Goal: Navigation & Orientation: Find specific page/section

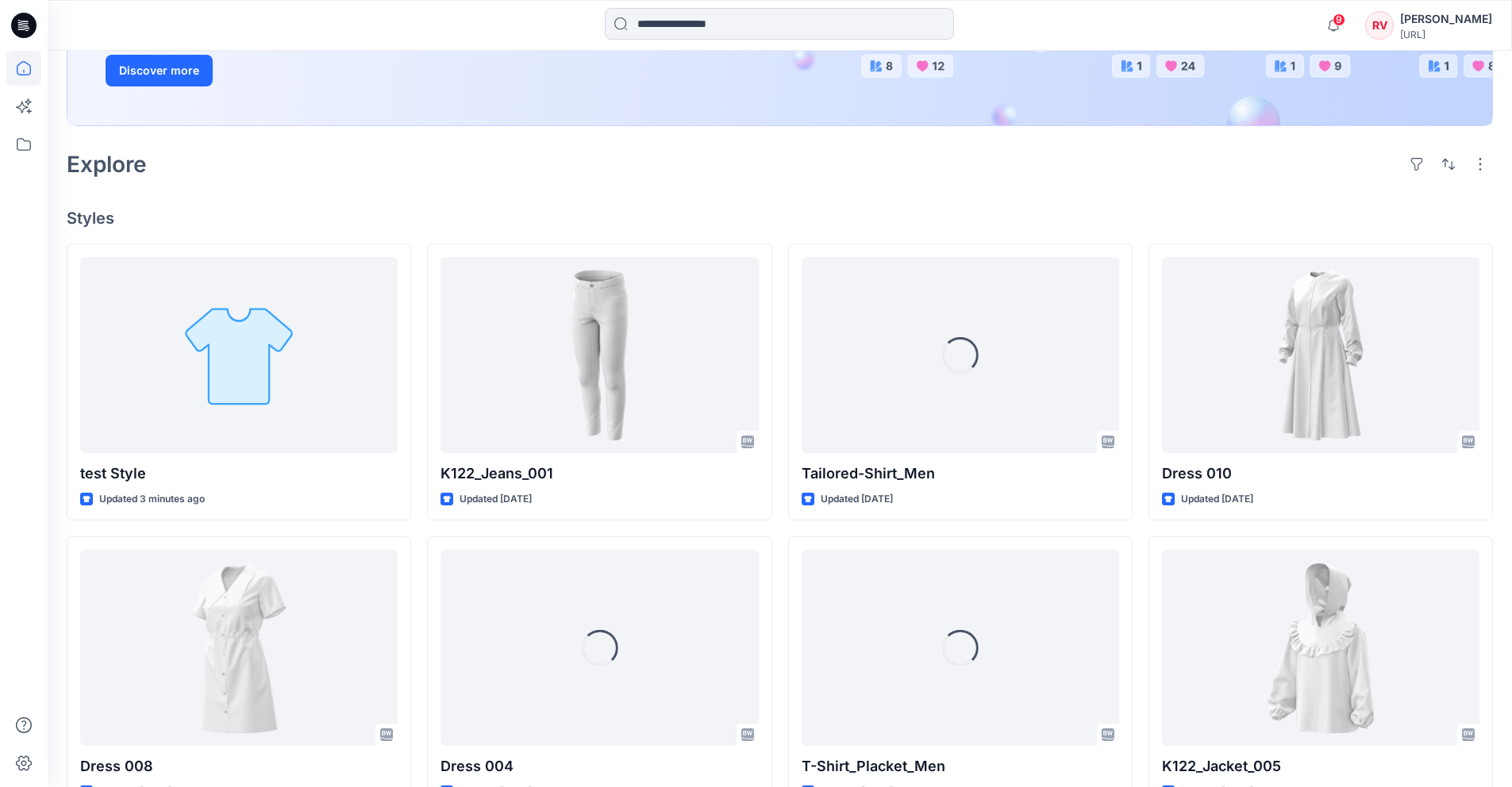
scroll to position [308, 0]
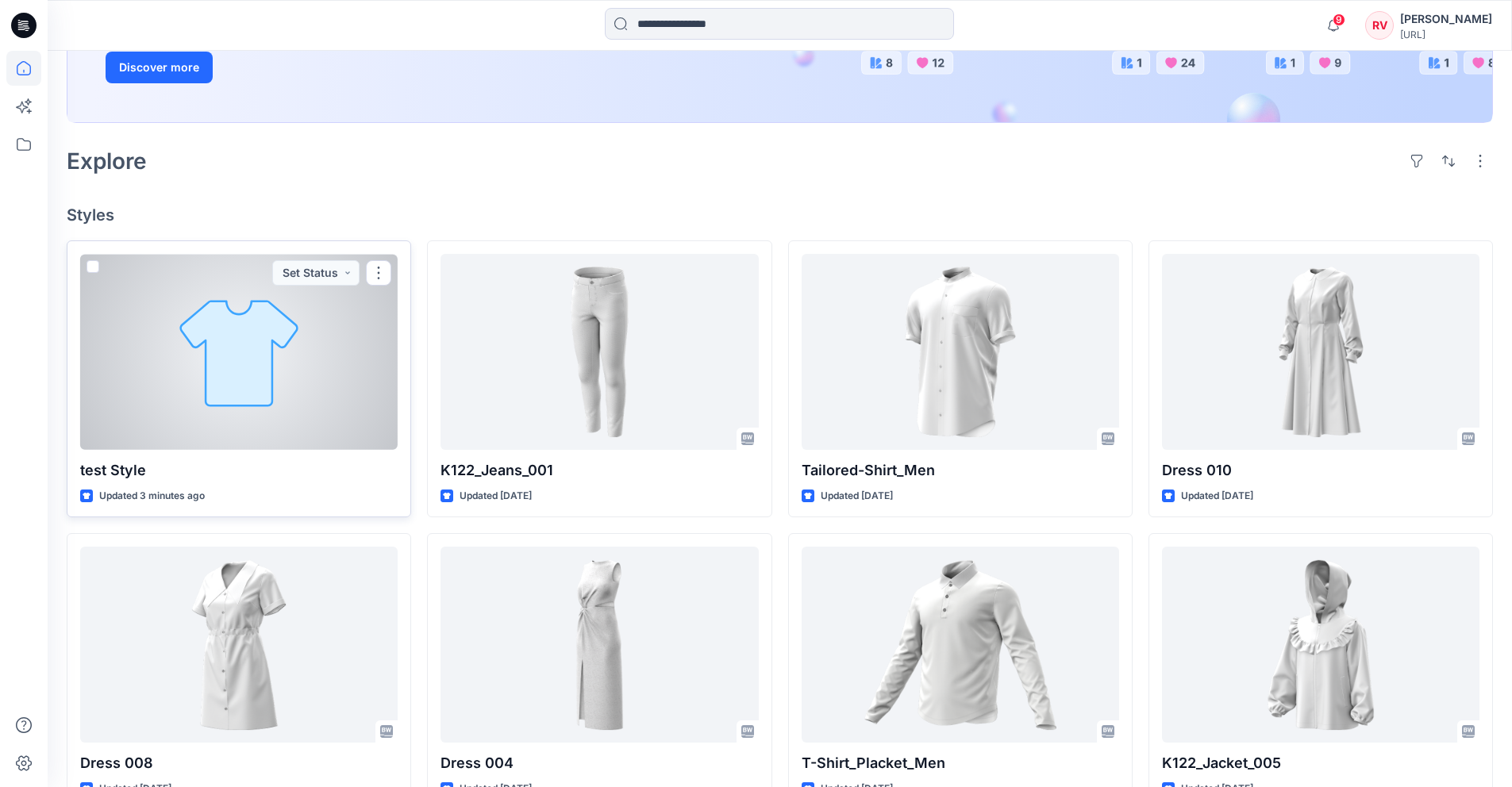
click at [274, 381] on div at bounding box center [239, 351] width 318 height 196
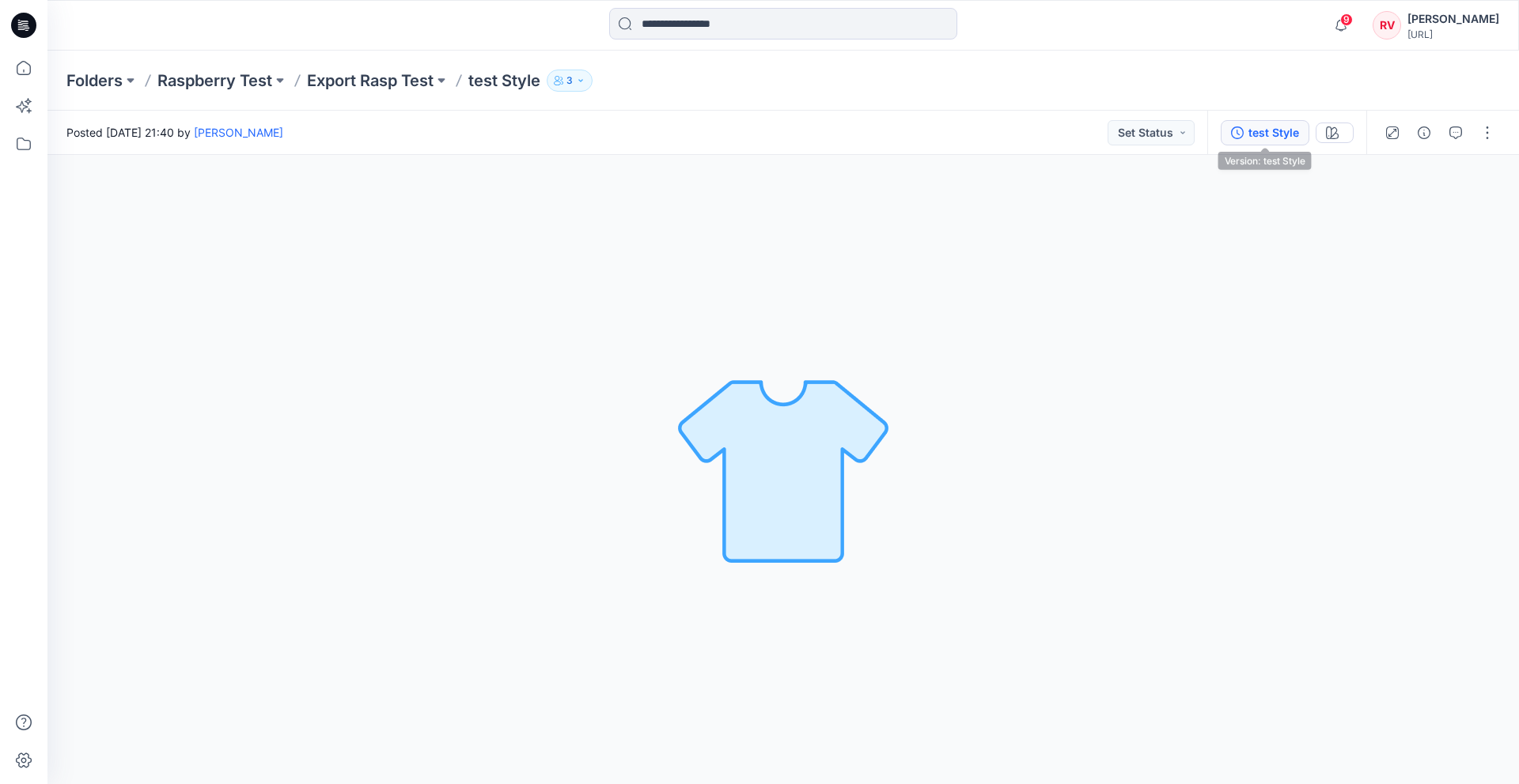
click at [1289, 131] on div "test Style" at bounding box center [1273, 133] width 51 height 17
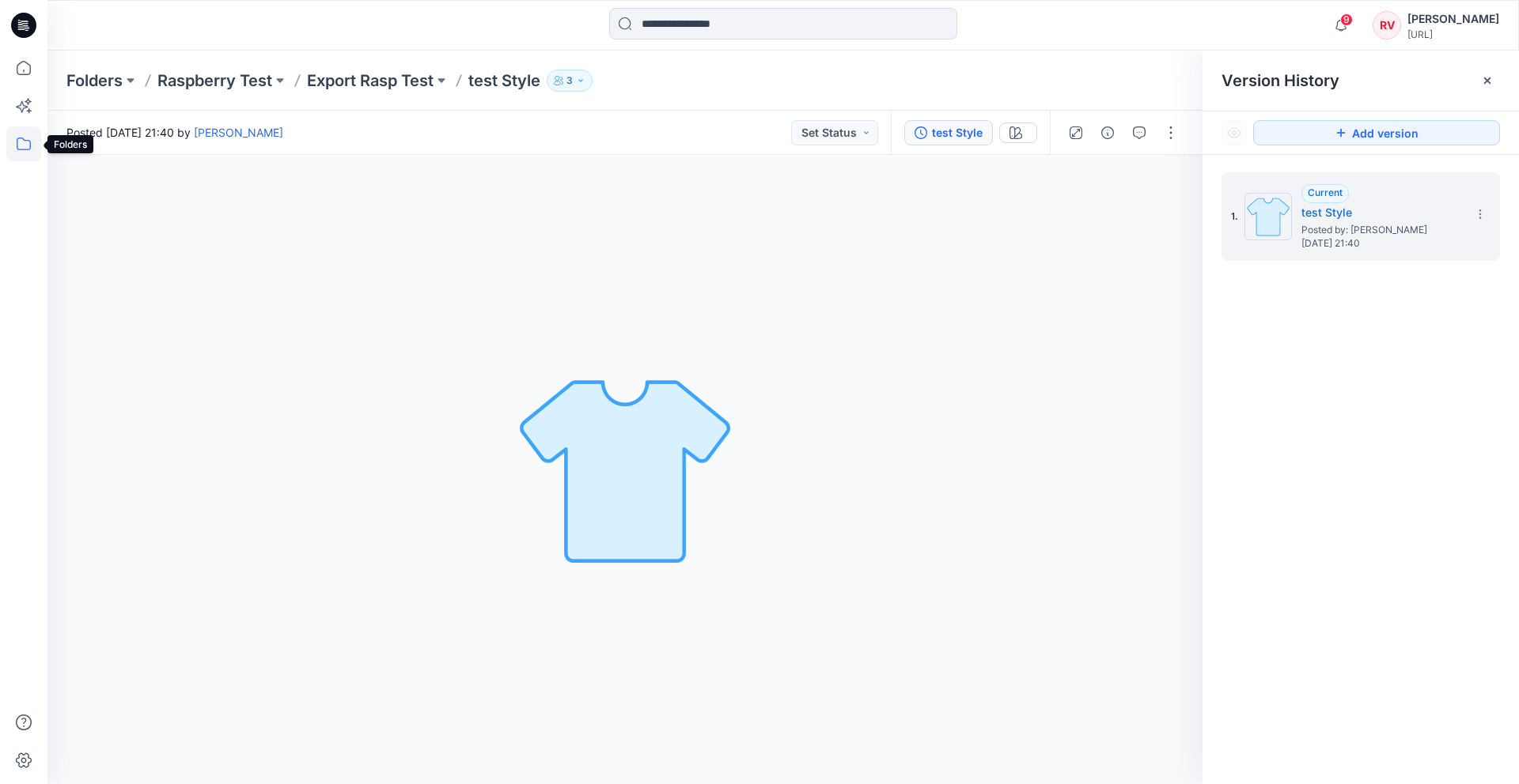
click at [14, 143] on icon at bounding box center [24, 144] width 35 height 35
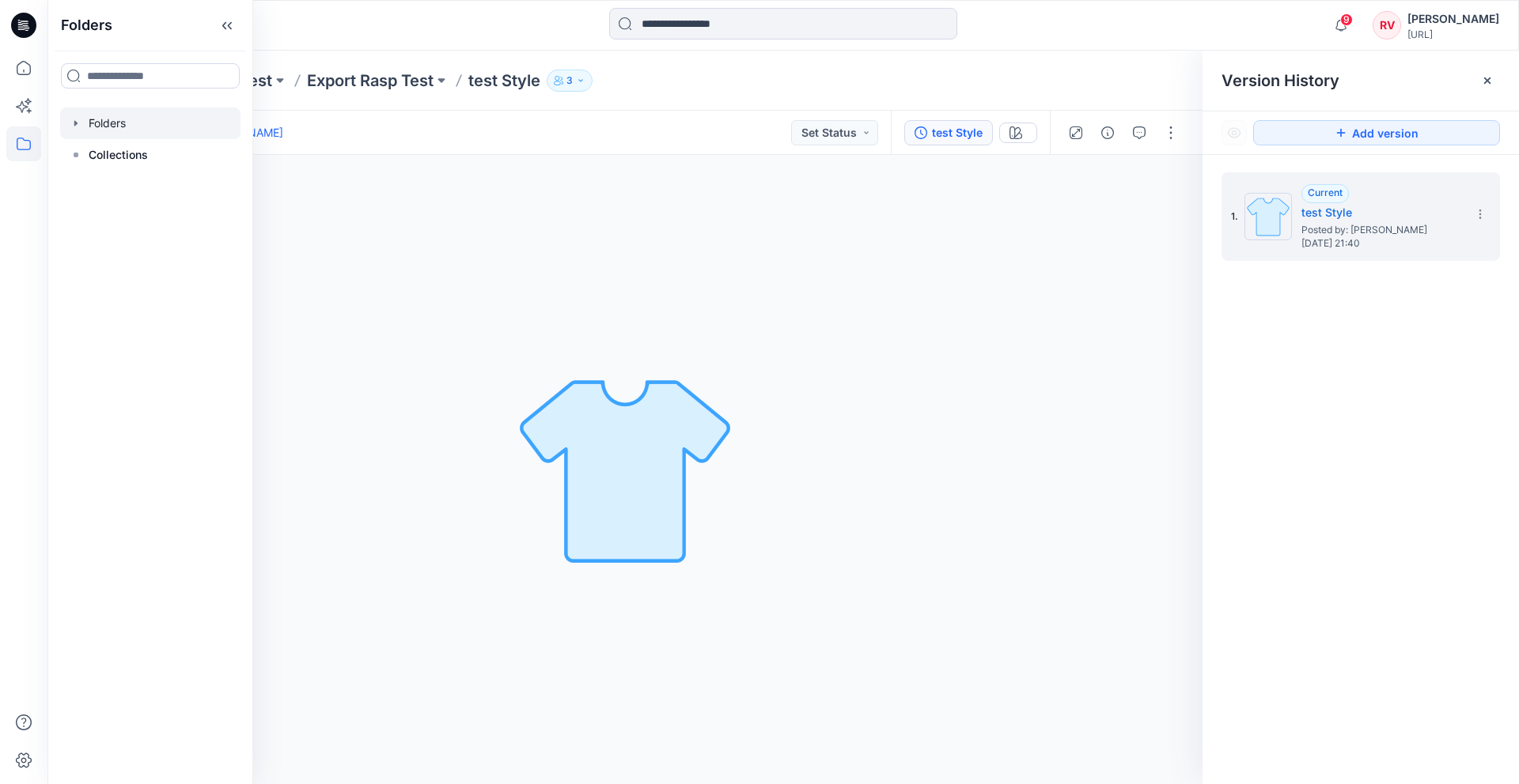
click at [85, 131] on div at bounding box center [151, 123] width 181 height 32
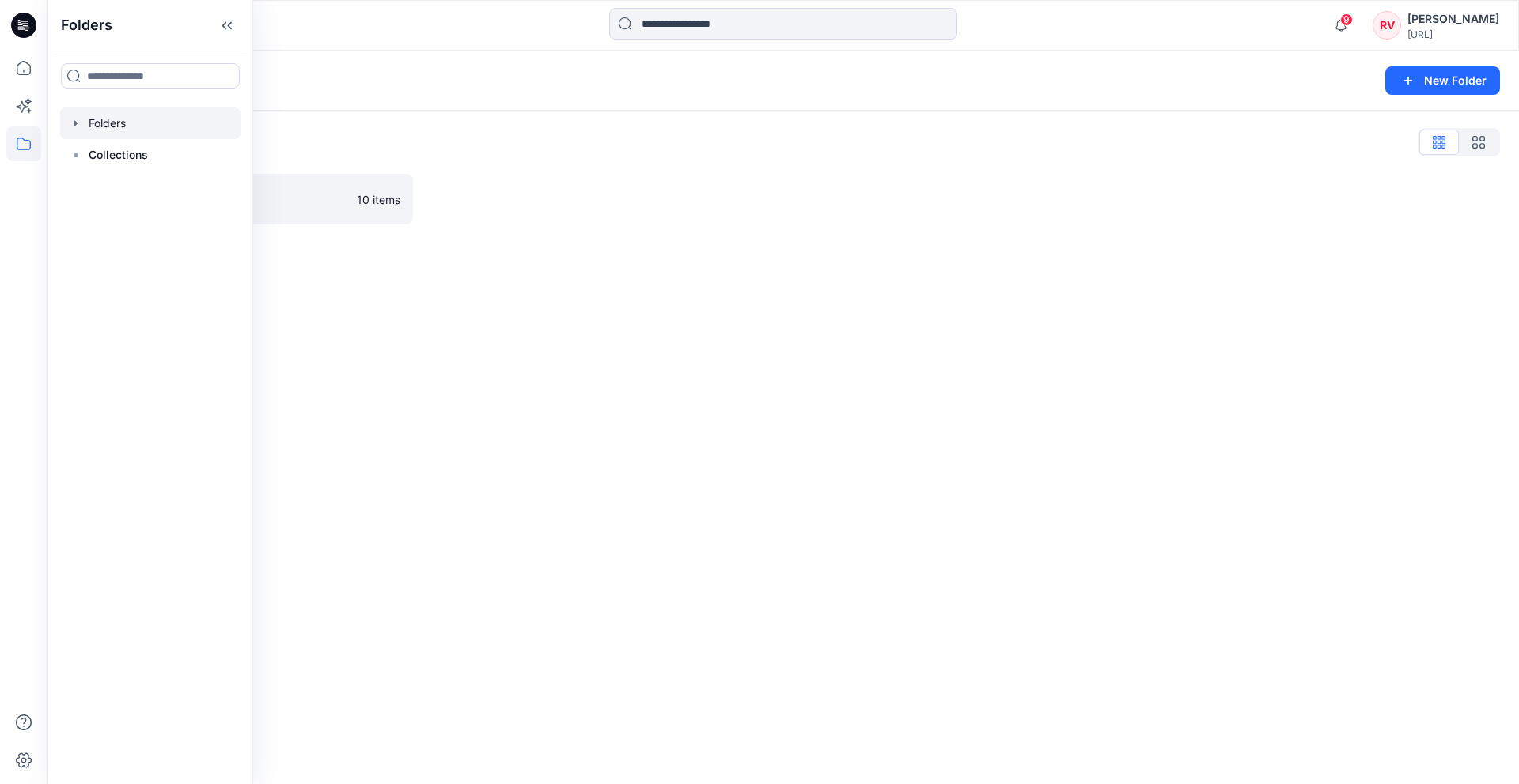
click at [73, 120] on icon "button" at bounding box center [76, 122] width 13 height 13
click at [121, 149] on div at bounding box center [151, 154] width 181 height 32
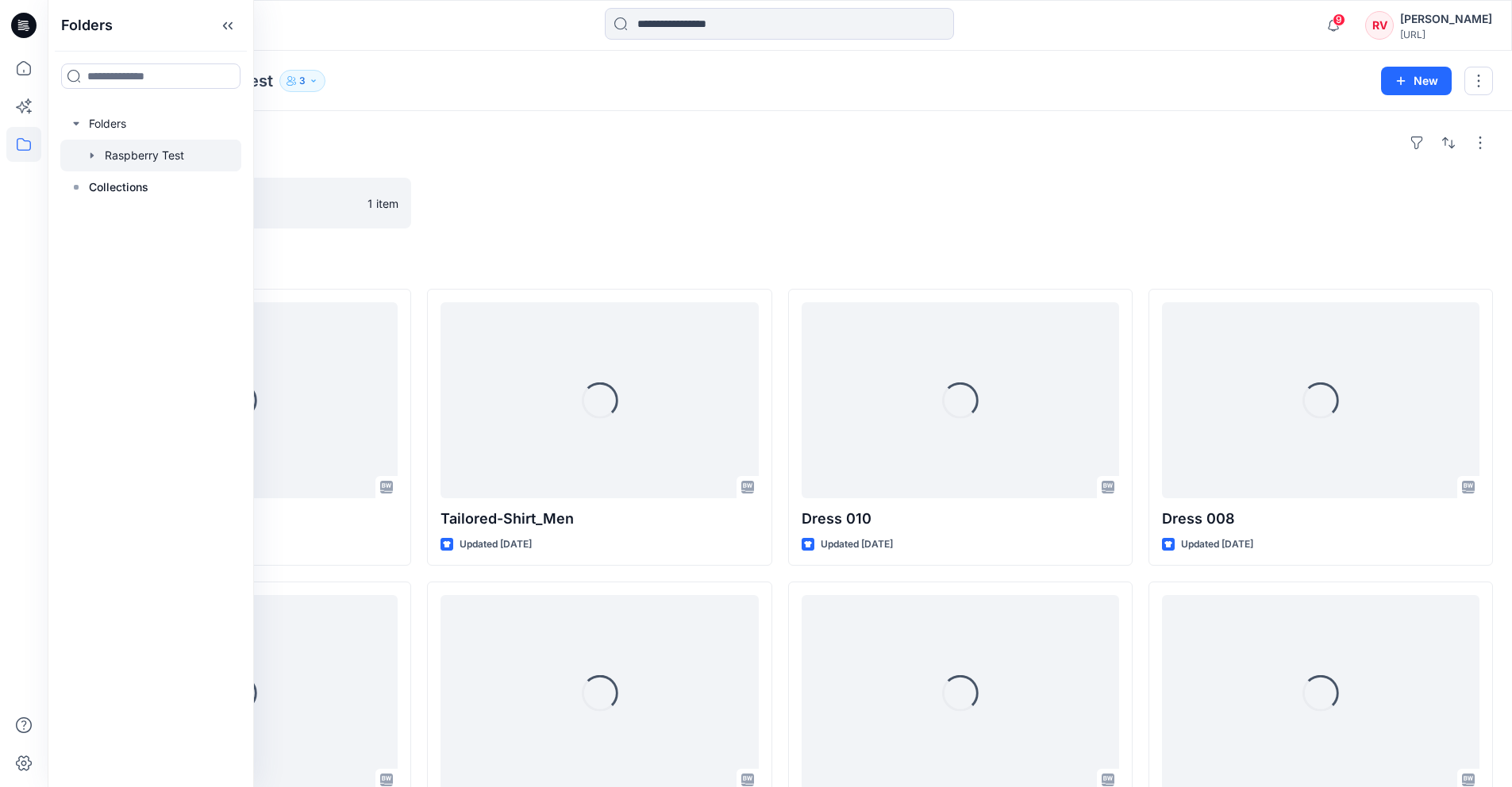
click at [92, 153] on icon "button" at bounding box center [92, 155] width 3 height 6
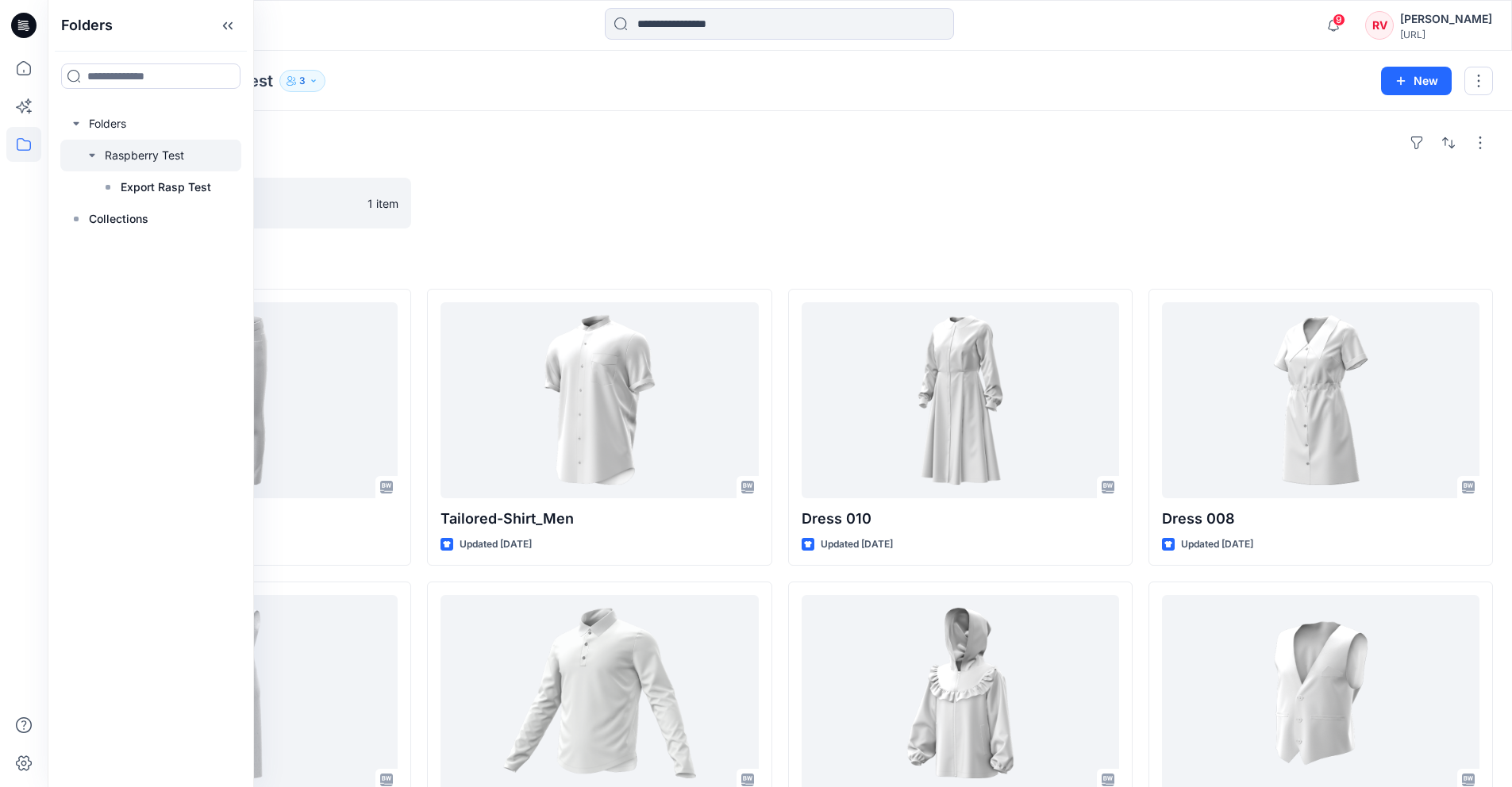
click at [620, 230] on div "Folders Export Rasp Test 1 item Styles K122_Jeans_001 Updated [DATE] Dress 004 …" at bounding box center [780, 641] width 1465 height 1060
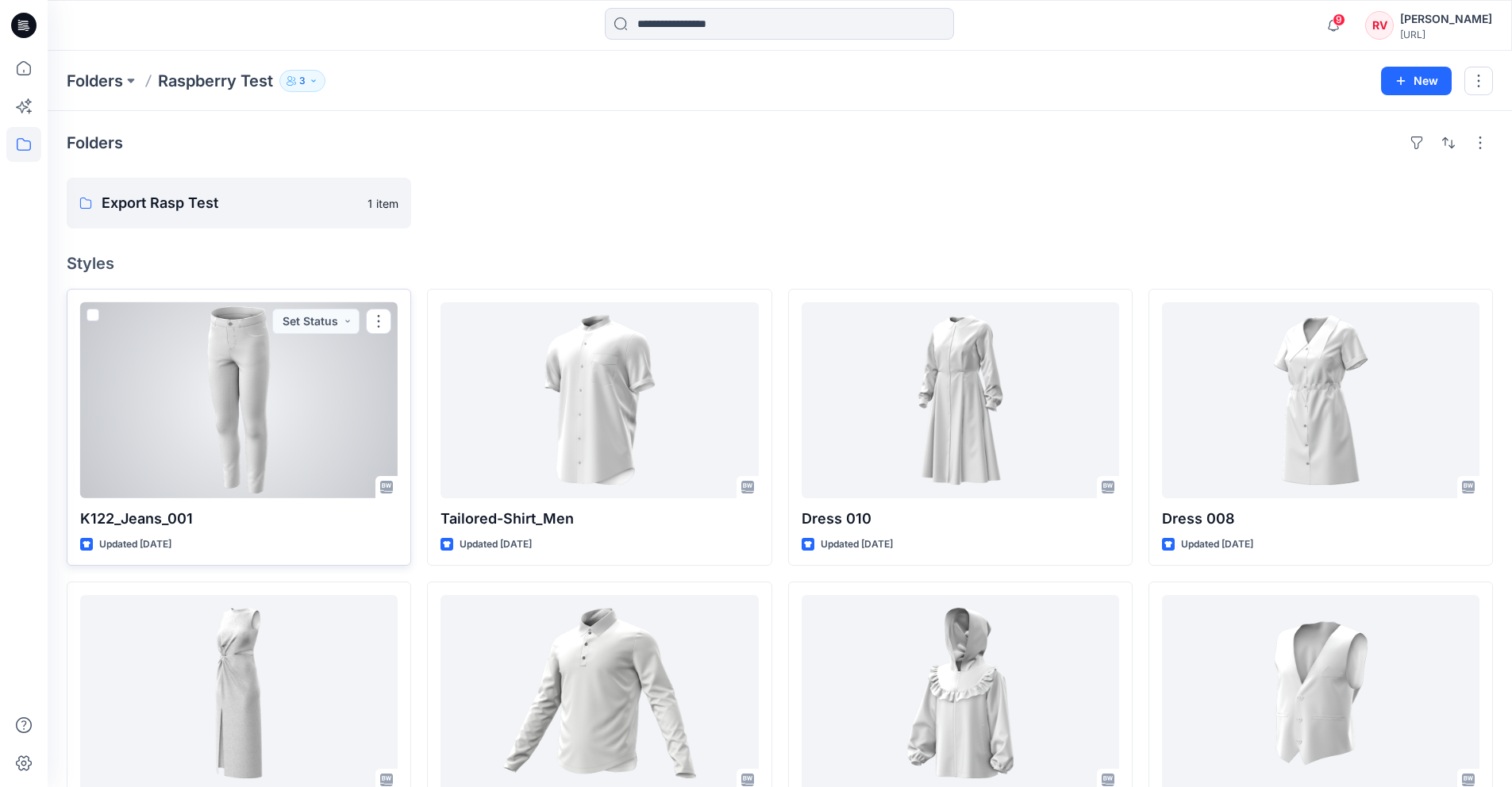
click at [360, 300] on div "K122_Jeans_001 Updated [DATE] Set Status" at bounding box center [238, 427] width 344 height 277
click at [299, 428] on div at bounding box center [239, 400] width 318 height 196
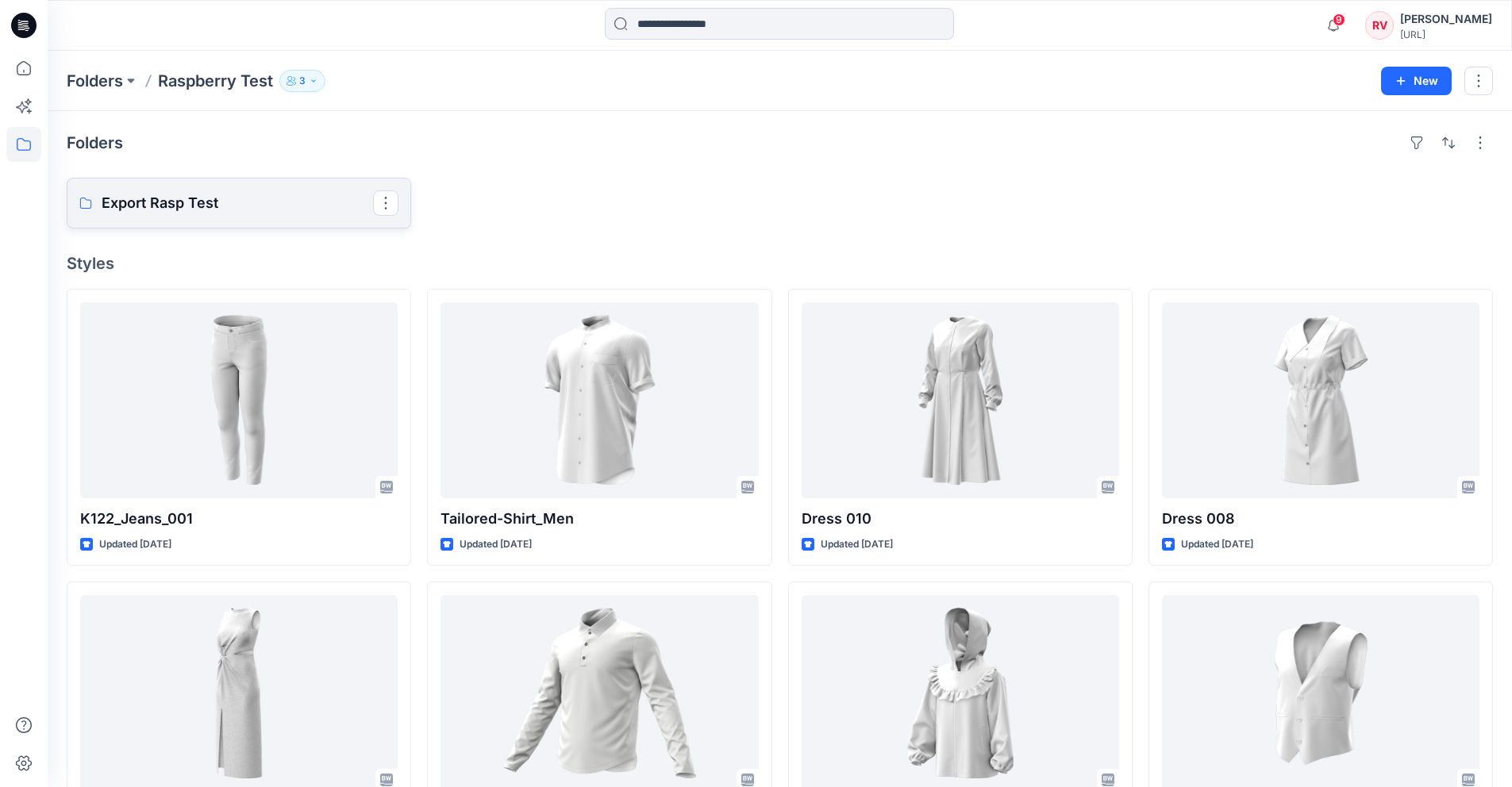
click at [256, 218] on link "Export Rasp Test" at bounding box center [238, 203] width 344 height 51
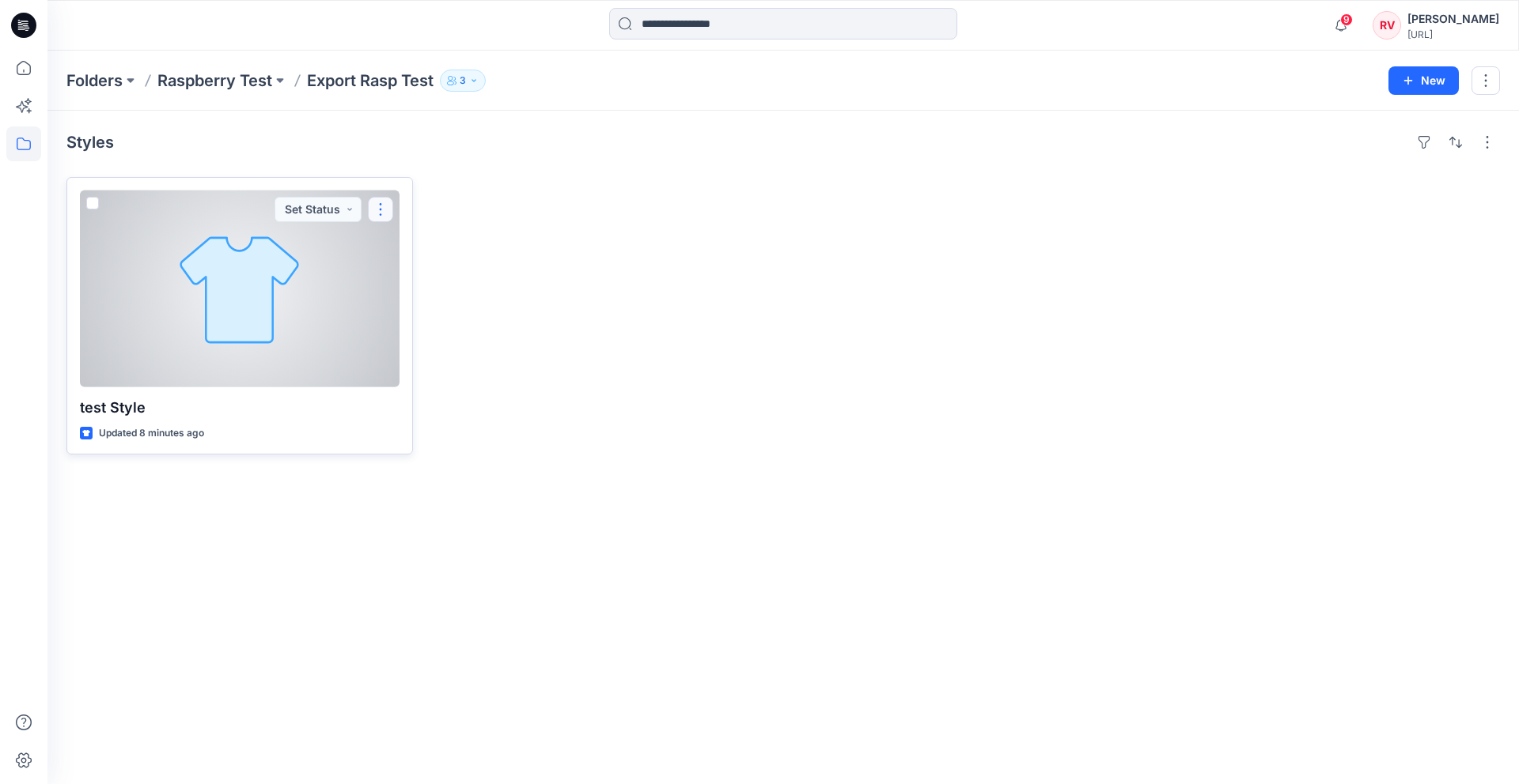
click at [376, 204] on button "button" at bounding box center [380, 210] width 25 height 25
click at [239, 257] on div at bounding box center [239, 289] width 320 height 197
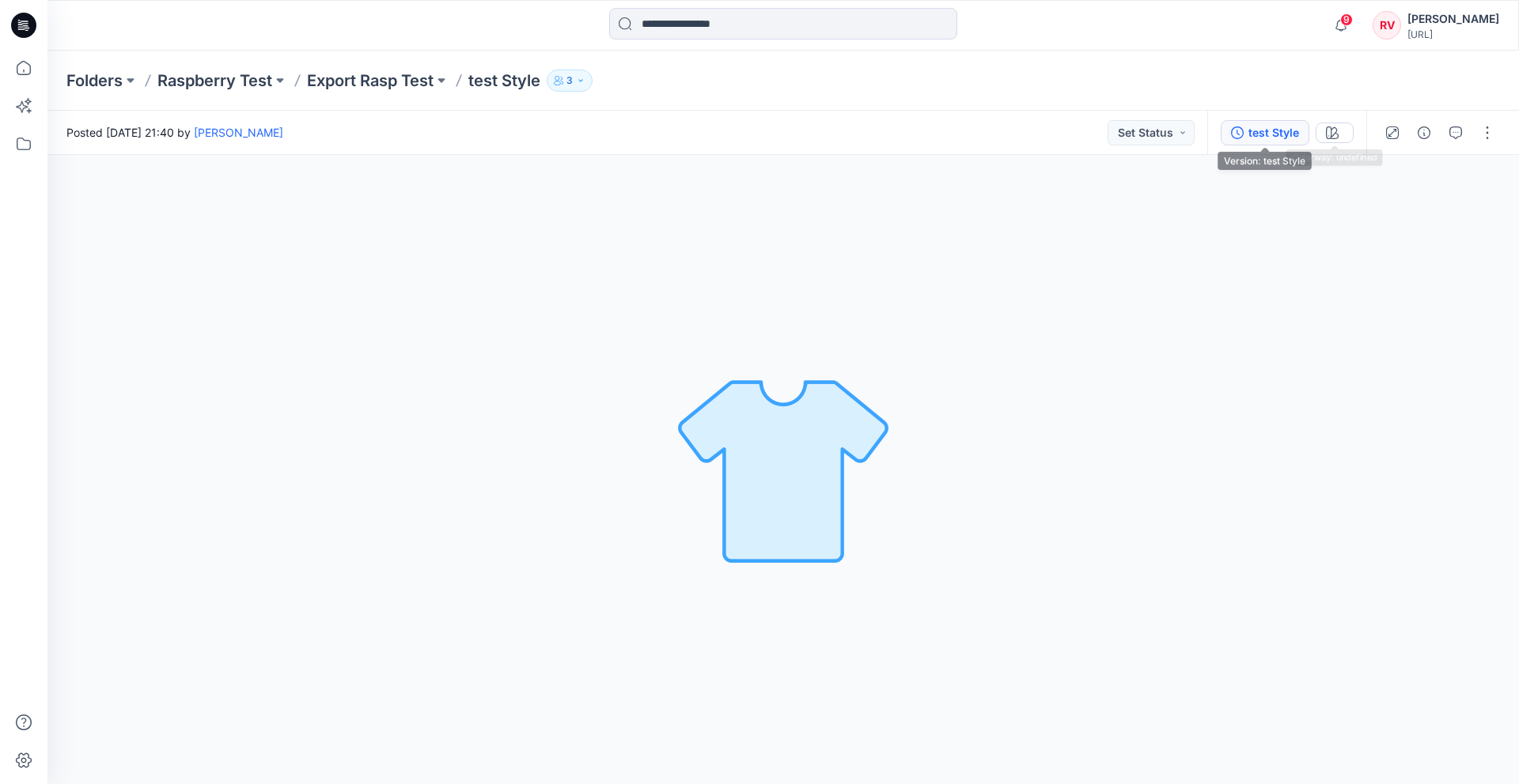
click at [1282, 135] on div "test Style" at bounding box center [1273, 133] width 51 height 17
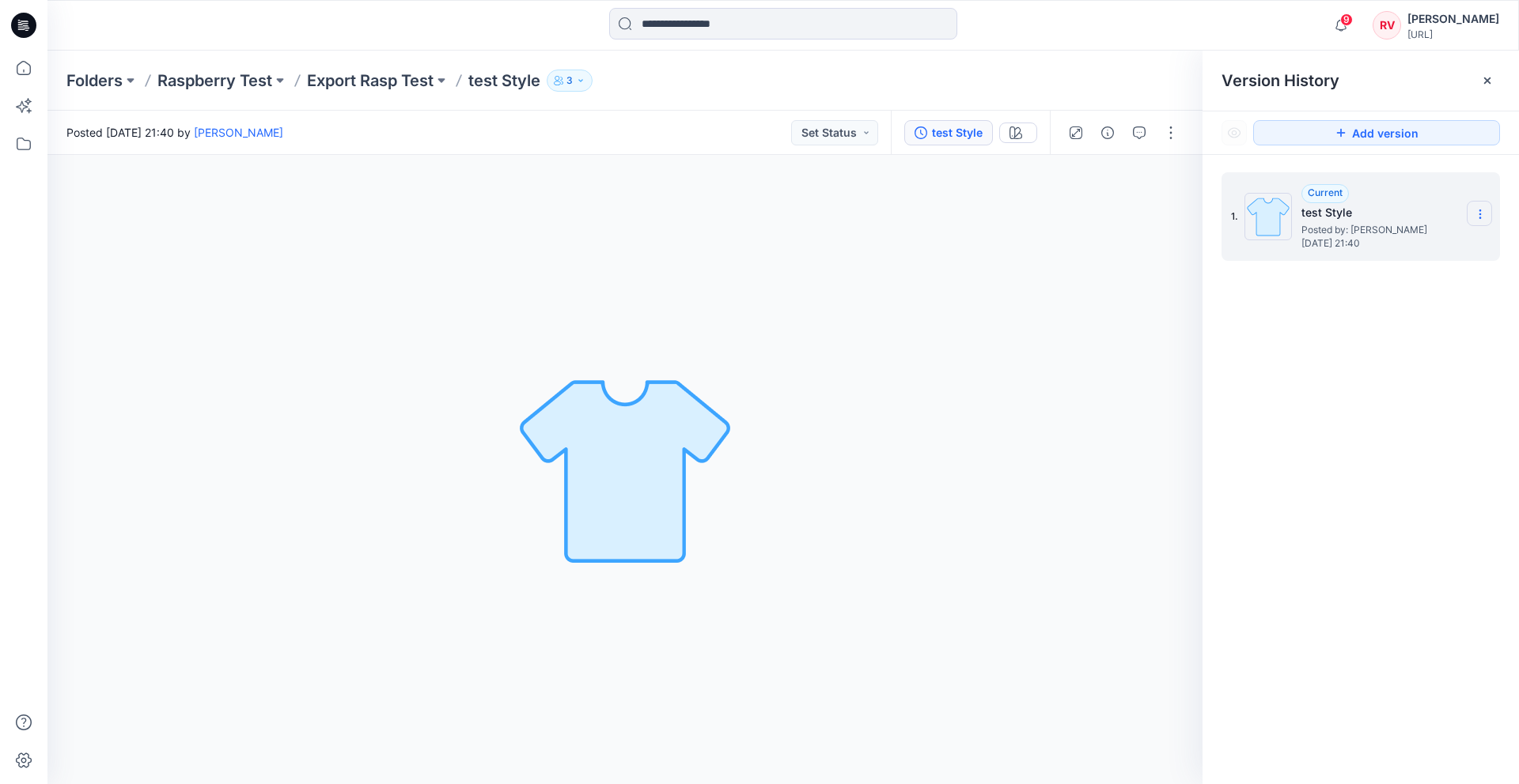
click at [1473, 211] on icon at bounding box center [1479, 214] width 13 height 13
click at [1310, 363] on div "1. Current test Style Posted by: [PERSON_NAME] [DATE] 21:40 Duplicate Version R…" at bounding box center [1361, 481] width 317 height 652
click at [552, 87] on div "Folders Raspberry Test Export Rasp Test test Style 3" at bounding box center [721, 81] width 1310 height 22
click at [612, 146] on div "Posted [DATE] 21:40 by [PERSON_NAME] Set Status" at bounding box center [469, 132] width 844 height 44
click at [1162, 129] on button "button" at bounding box center [1170, 133] width 25 height 25
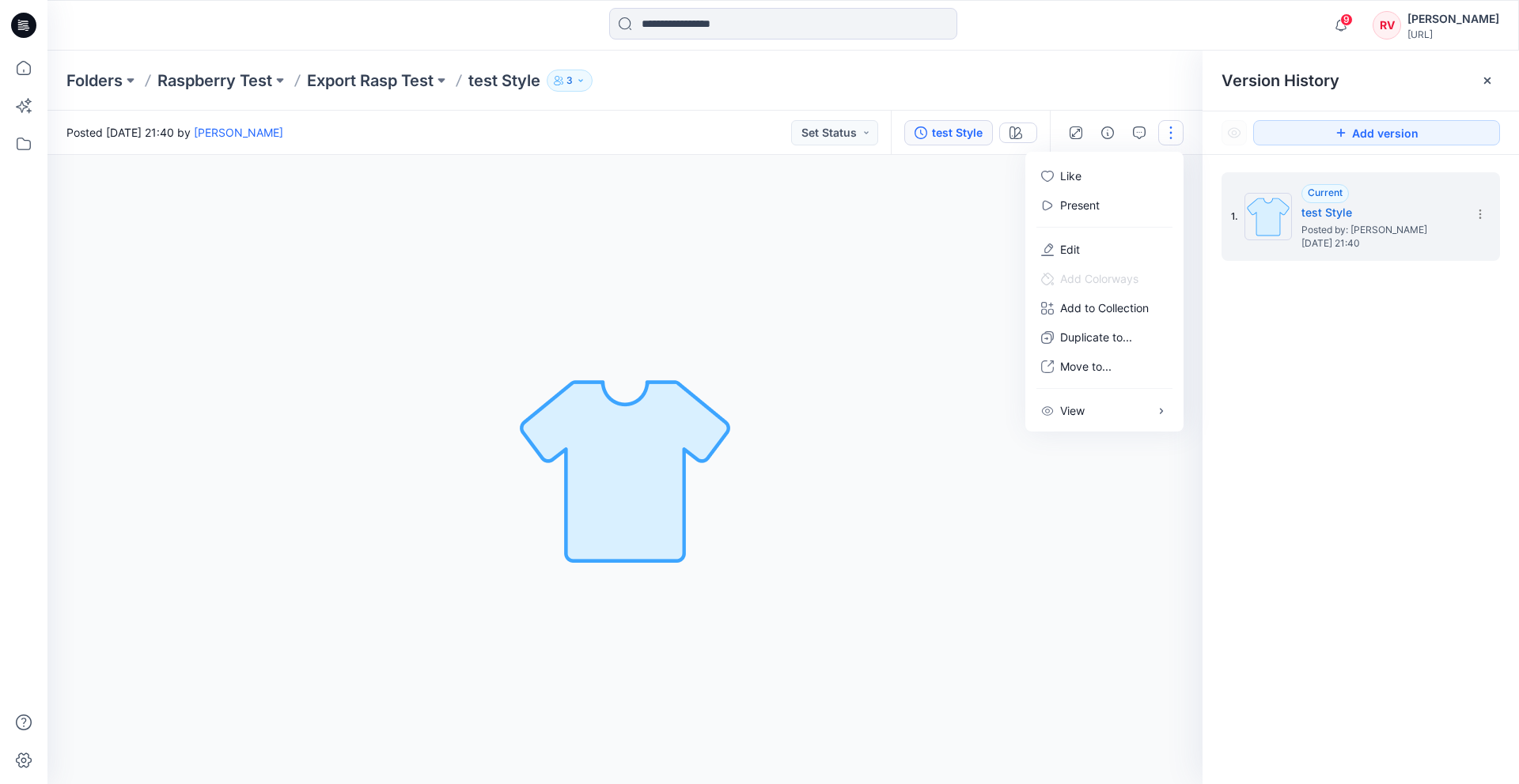
click at [638, 231] on div "Loading... Material Properties Loading..." at bounding box center [625, 470] width 1155 height 630
click at [188, 91] on p "Raspberry Test" at bounding box center [215, 81] width 115 height 22
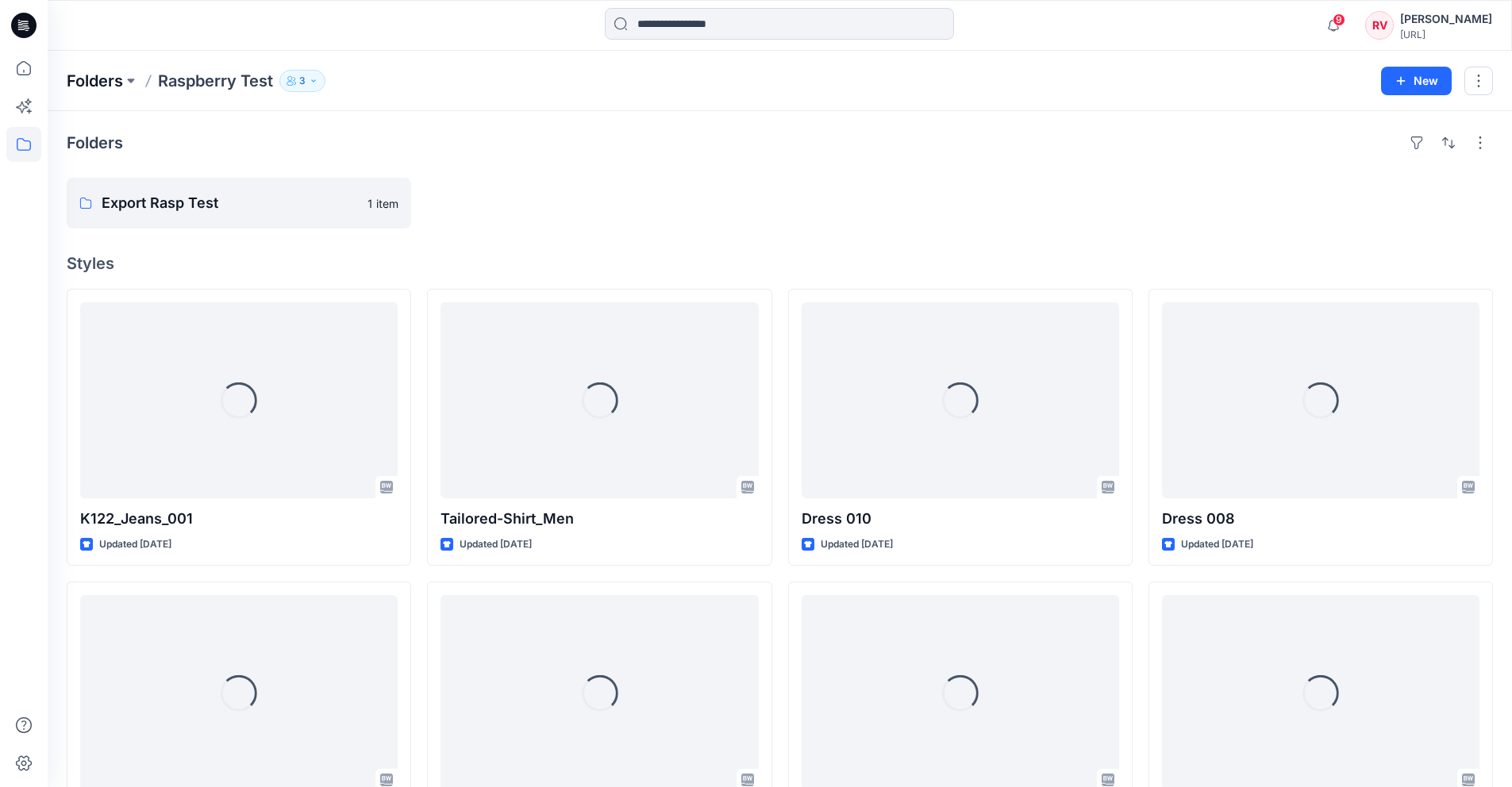
click at [100, 82] on p "Folders" at bounding box center [95, 81] width 57 height 22
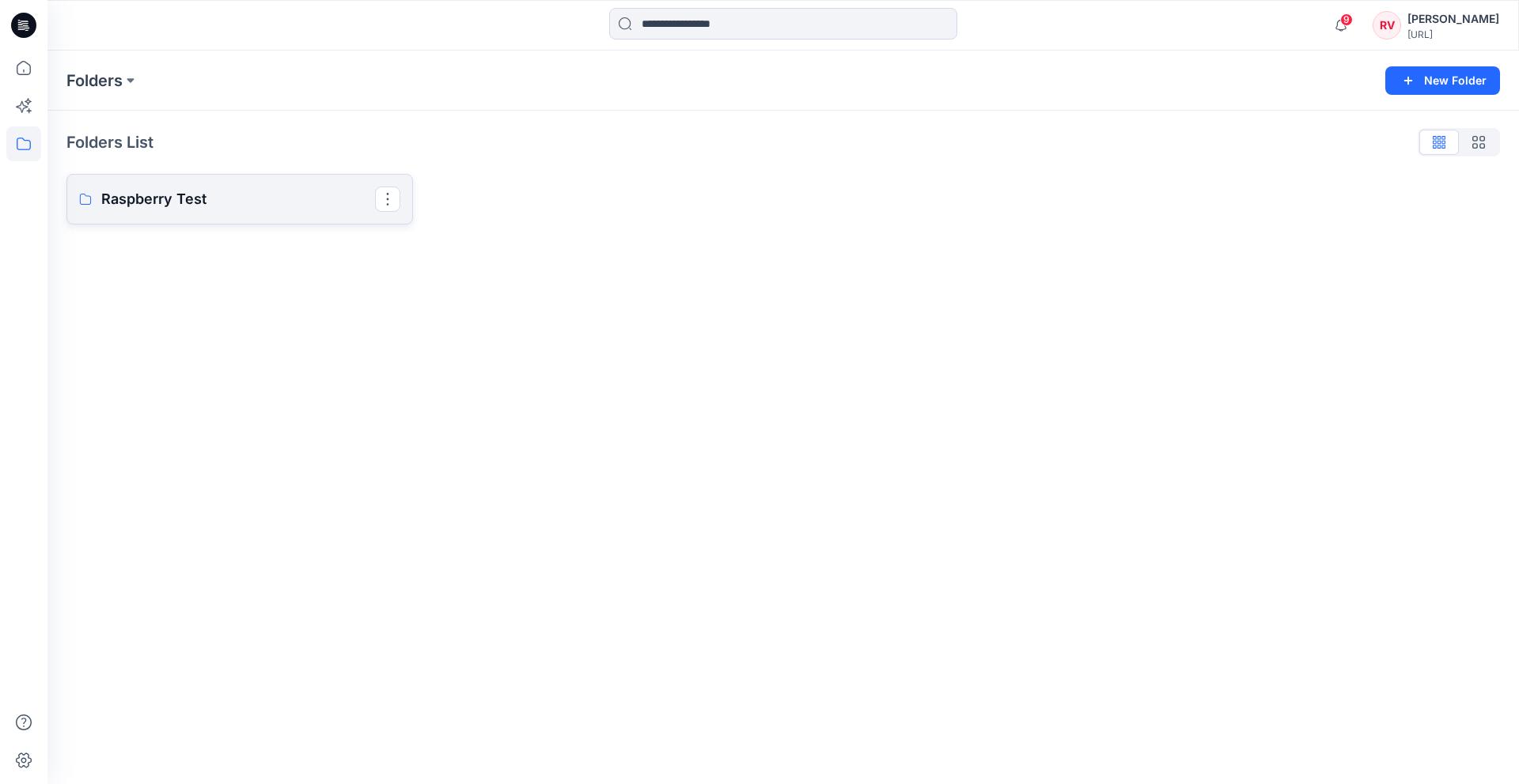
click at [164, 193] on p "Raspberry Test" at bounding box center [238, 199] width 274 height 22
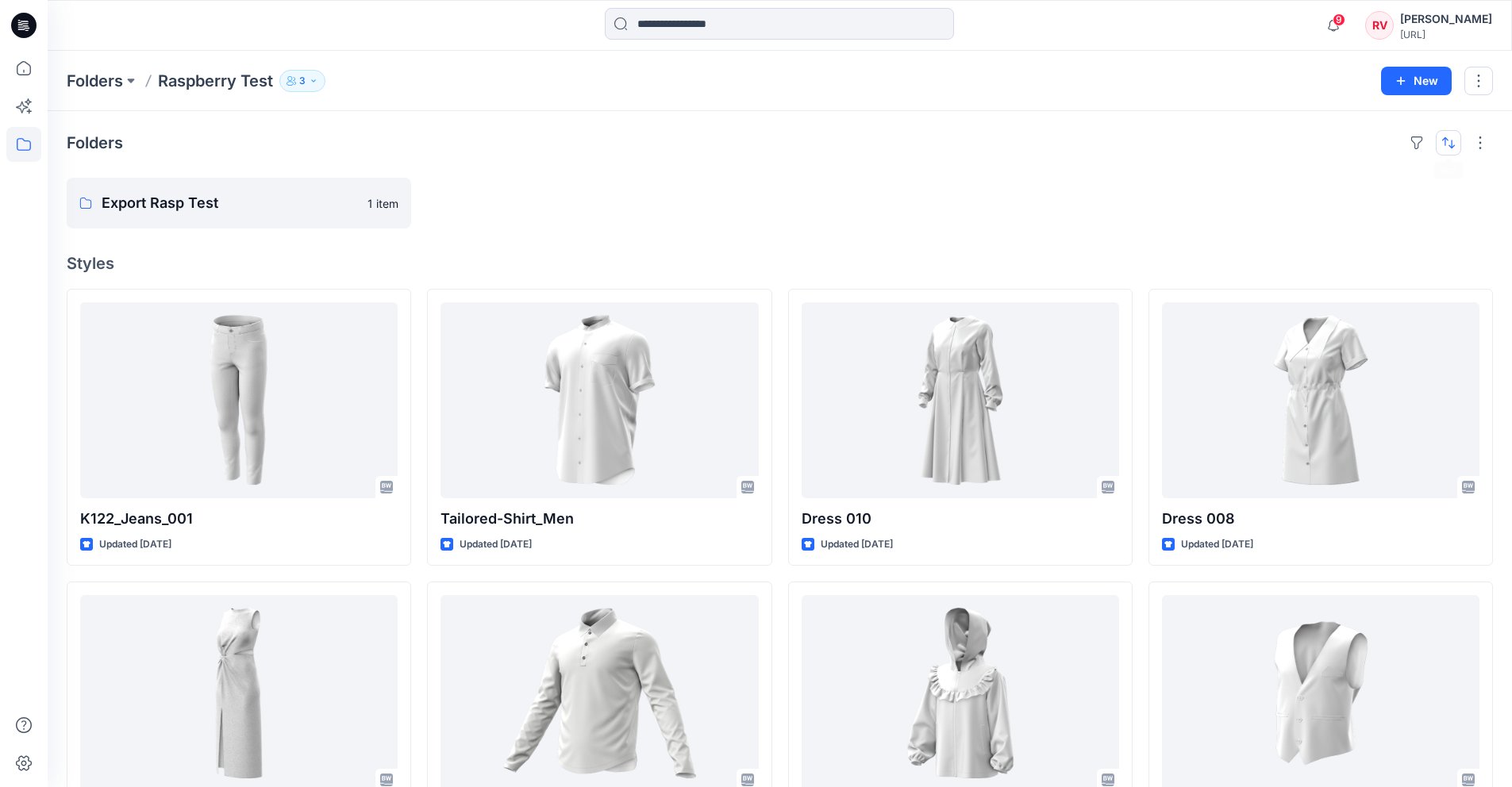
click at [1456, 142] on button "button" at bounding box center [1449, 142] width 25 height 25
click at [1153, 230] on div "Folders Last update A to Z Export Rasp Test 1 item Styles K122_Jeans_001 Update…" at bounding box center [780, 641] width 1465 height 1060
click at [1480, 138] on button "button" at bounding box center [1481, 142] width 25 height 25
click at [1487, 75] on button "button" at bounding box center [1479, 80] width 28 height 28
click at [218, 208] on p "Export Rasp Test" at bounding box center [237, 203] width 271 height 22
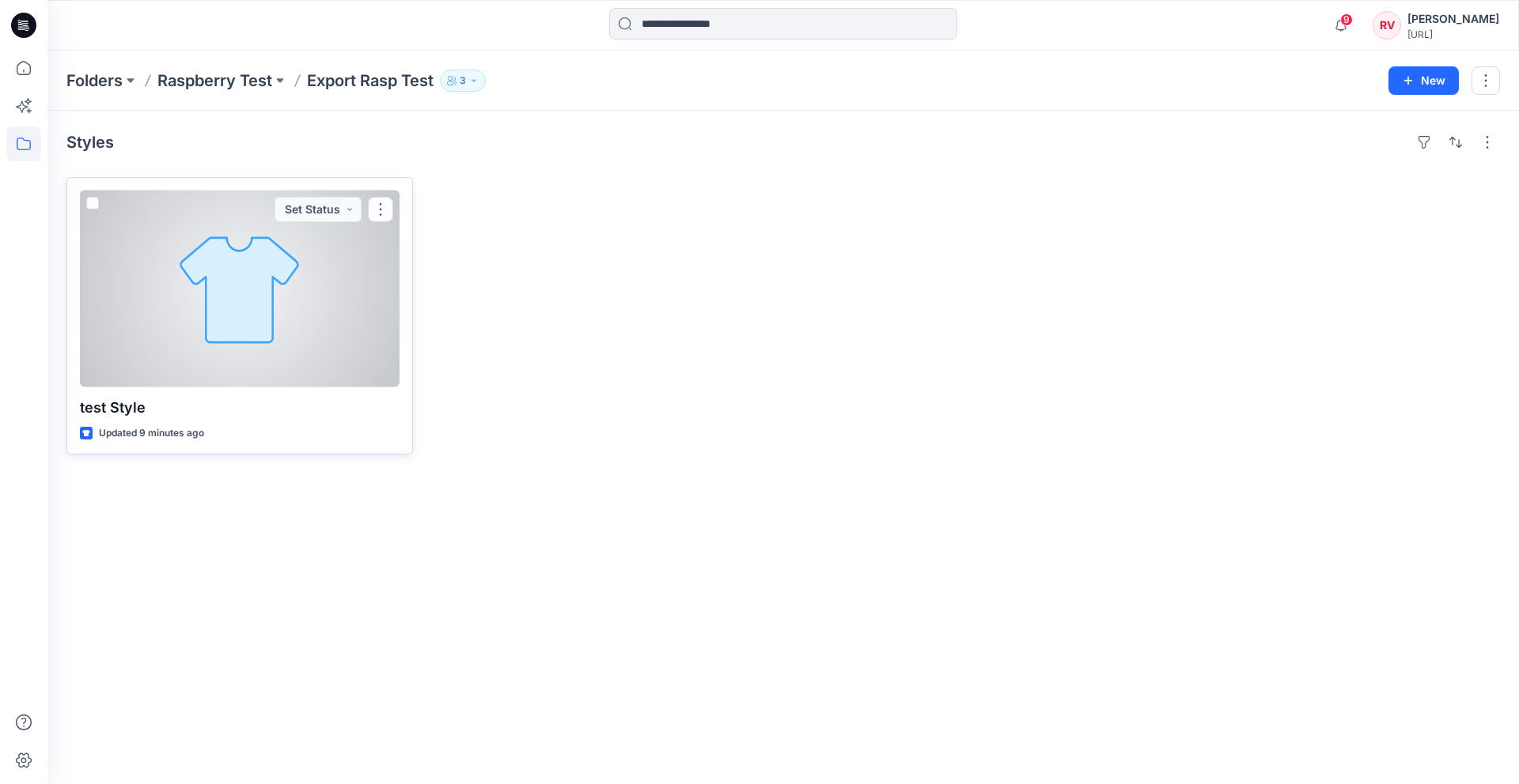
click at [257, 258] on div at bounding box center [239, 289] width 320 height 197
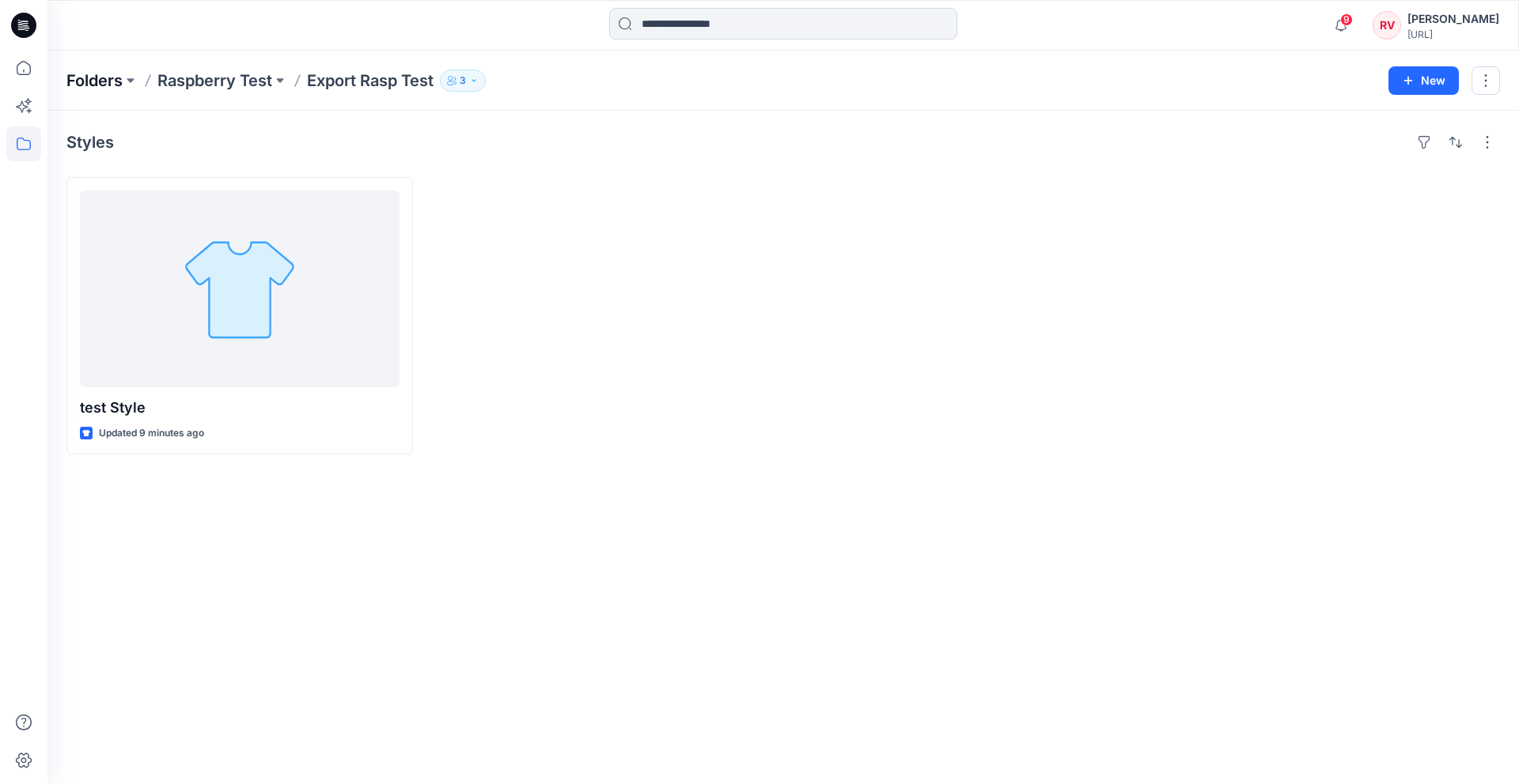
click at [93, 76] on p "Folders" at bounding box center [94, 81] width 56 height 22
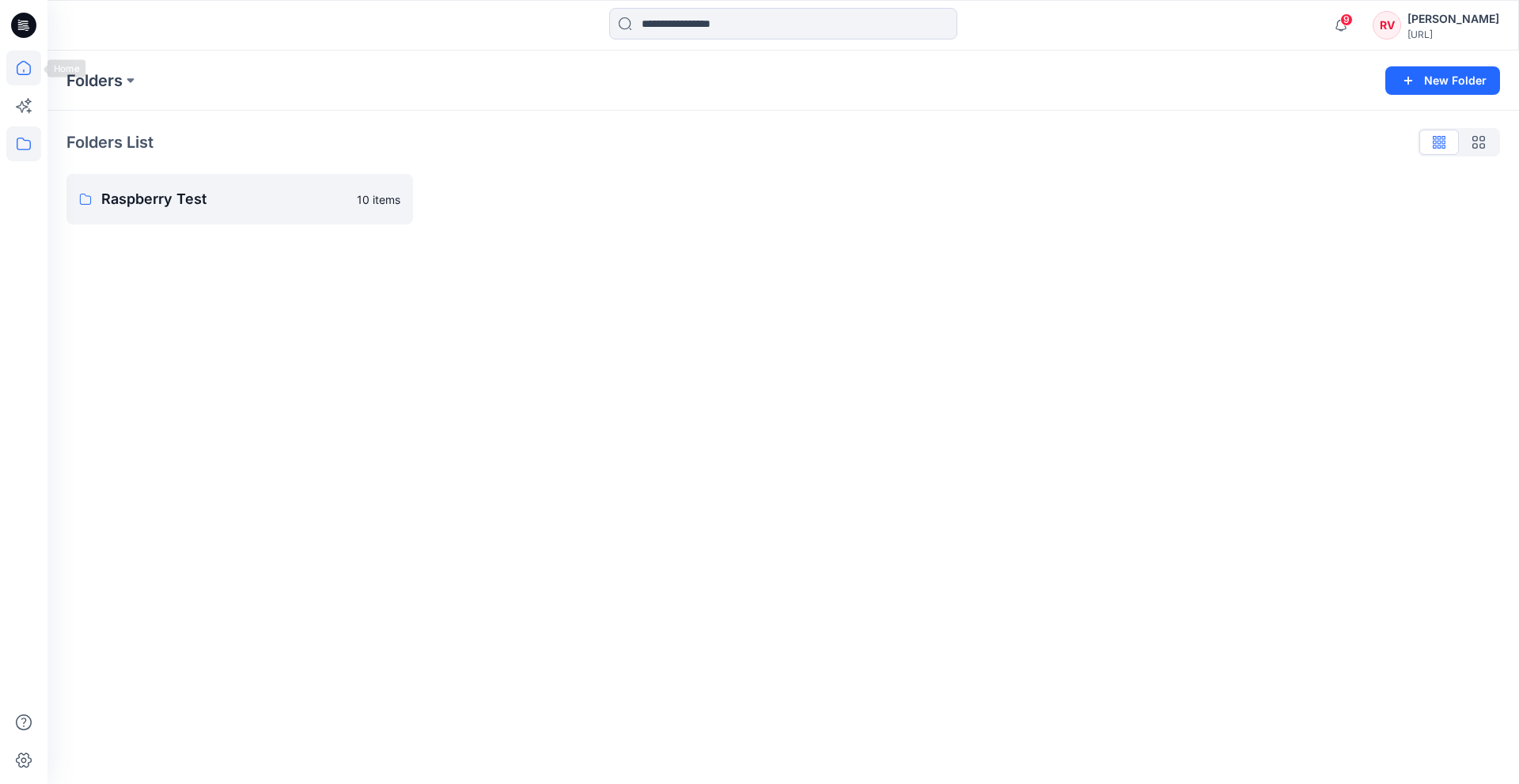
click at [32, 70] on icon at bounding box center [24, 68] width 35 height 35
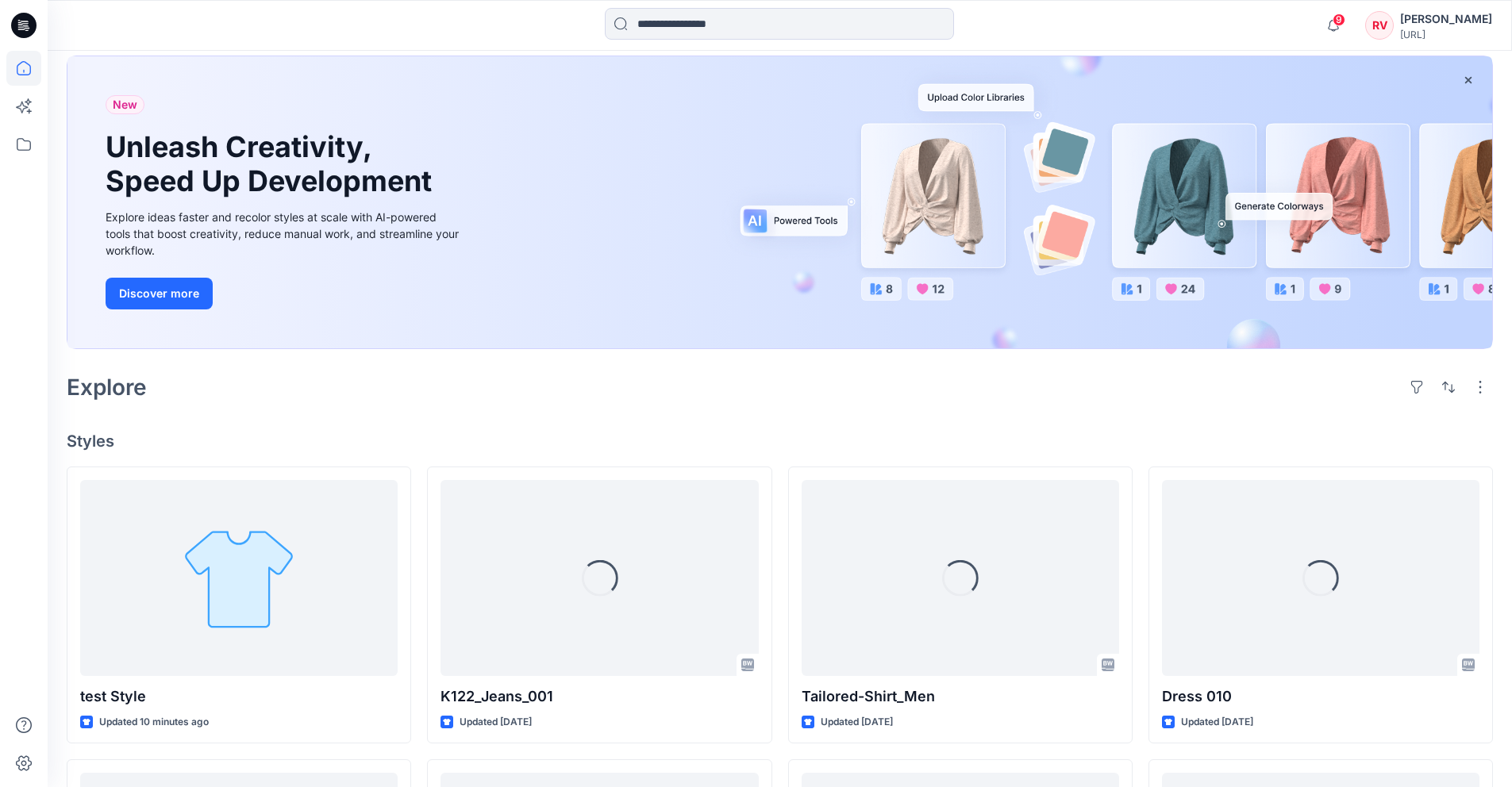
scroll to position [278, 0]
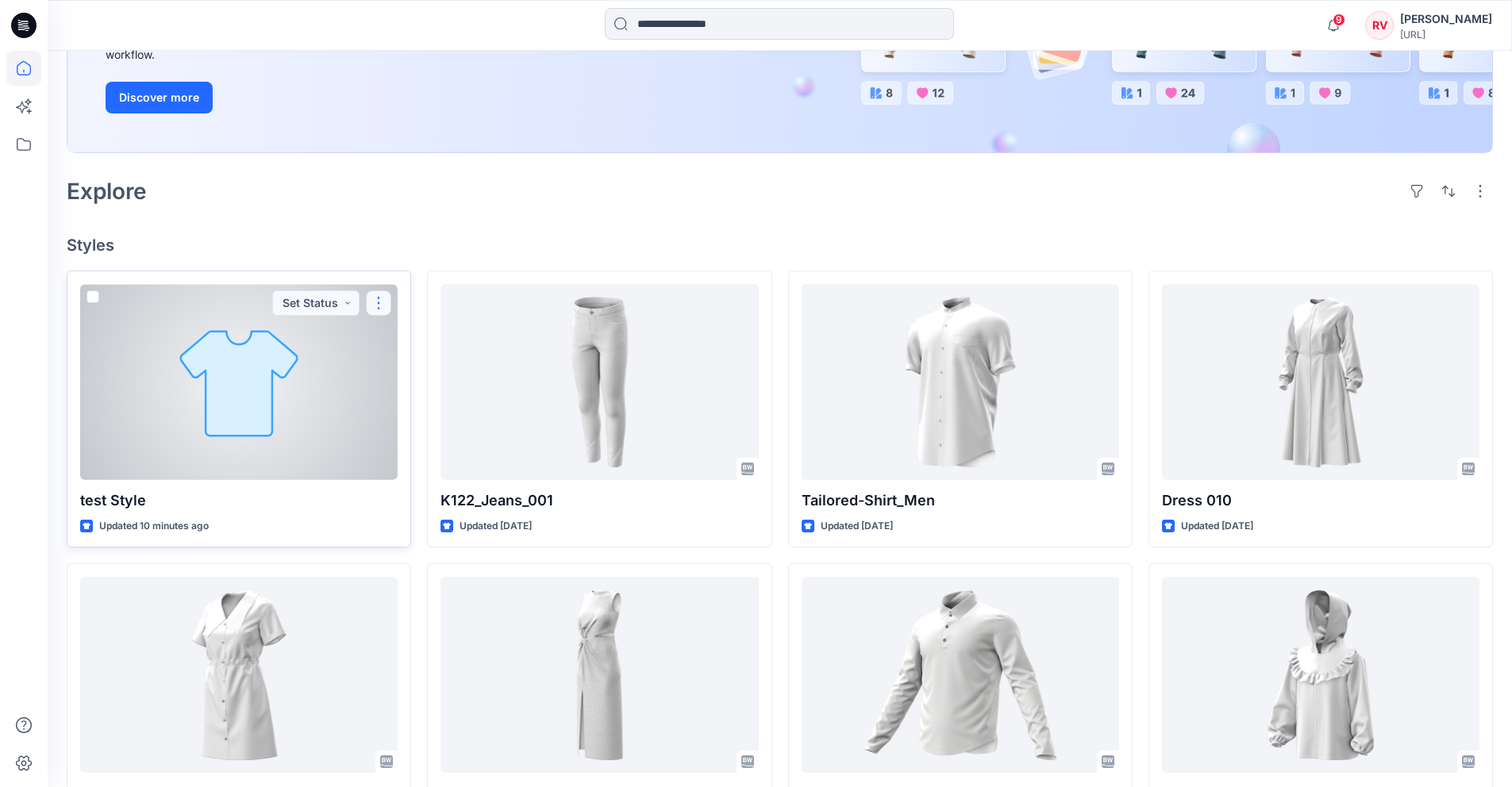
click at [390, 297] on button "button" at bounding box center [378, 303] width 25 height 25
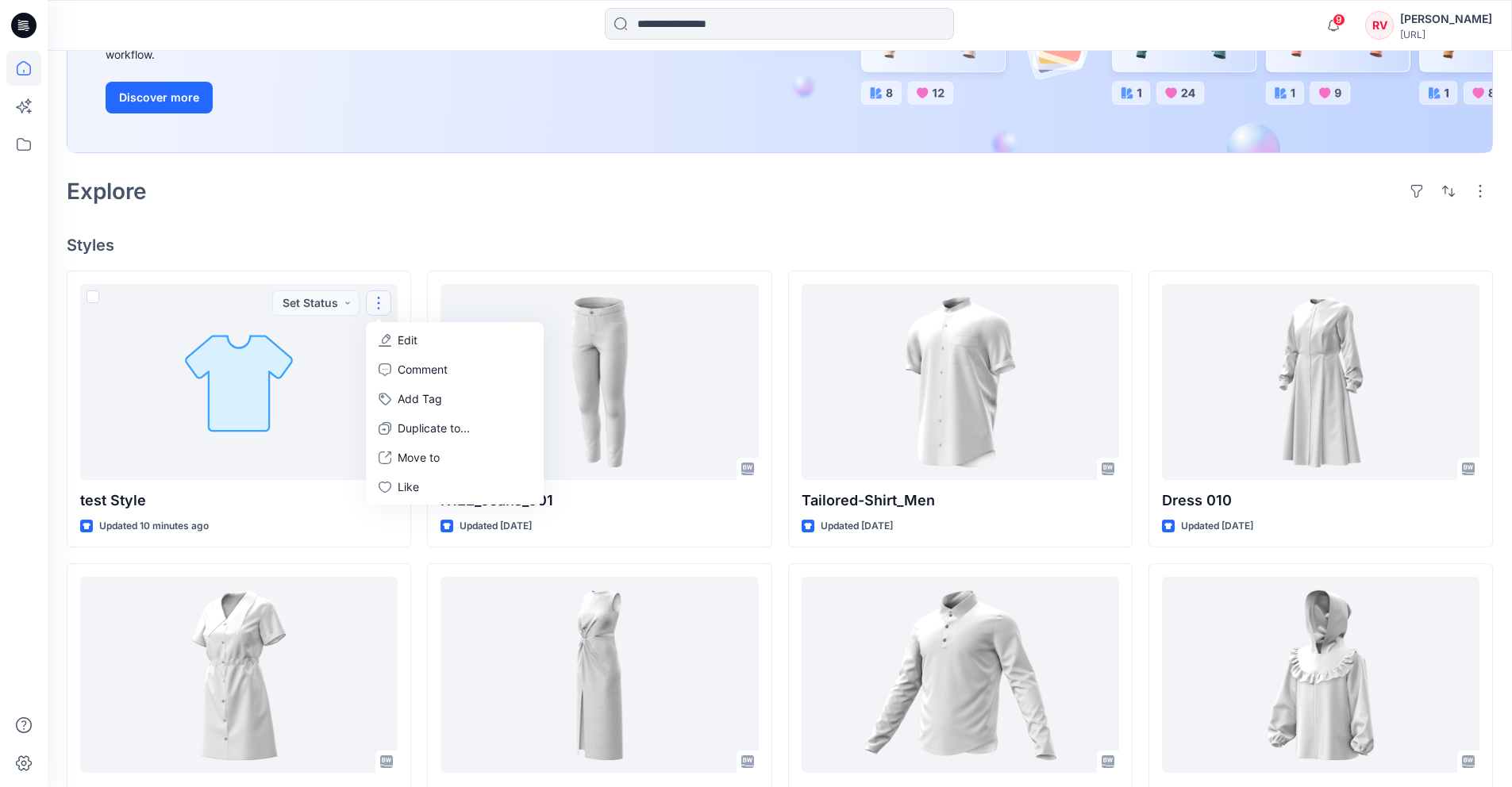
click at [790, 232] on div "Welcome back, [PERSON_NAME] New New Unleash Creativity, Speed Up Development Ex…" at bounding box center [780, 462] width 1465 height 1380
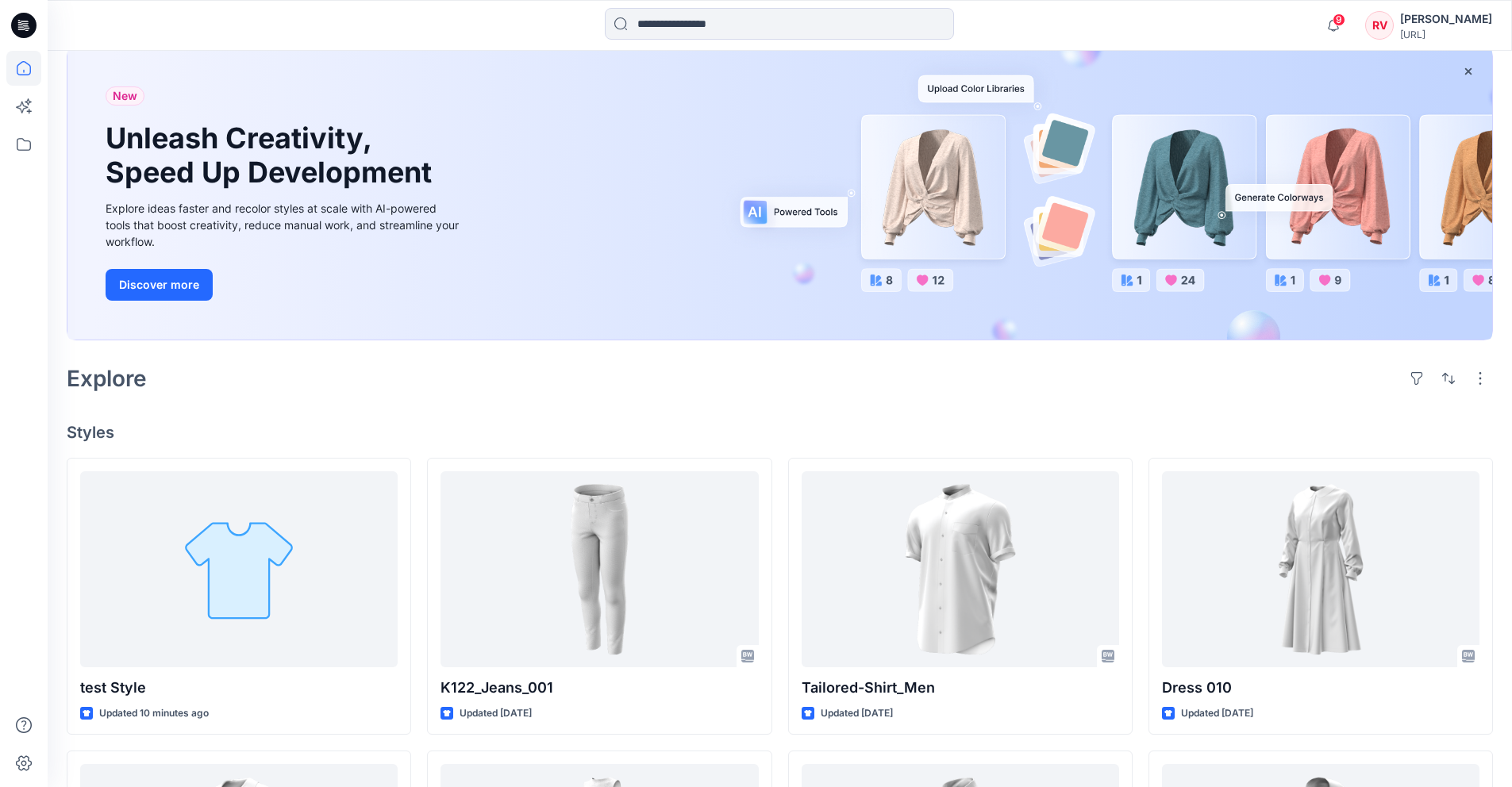
scroll to position [0, 0]
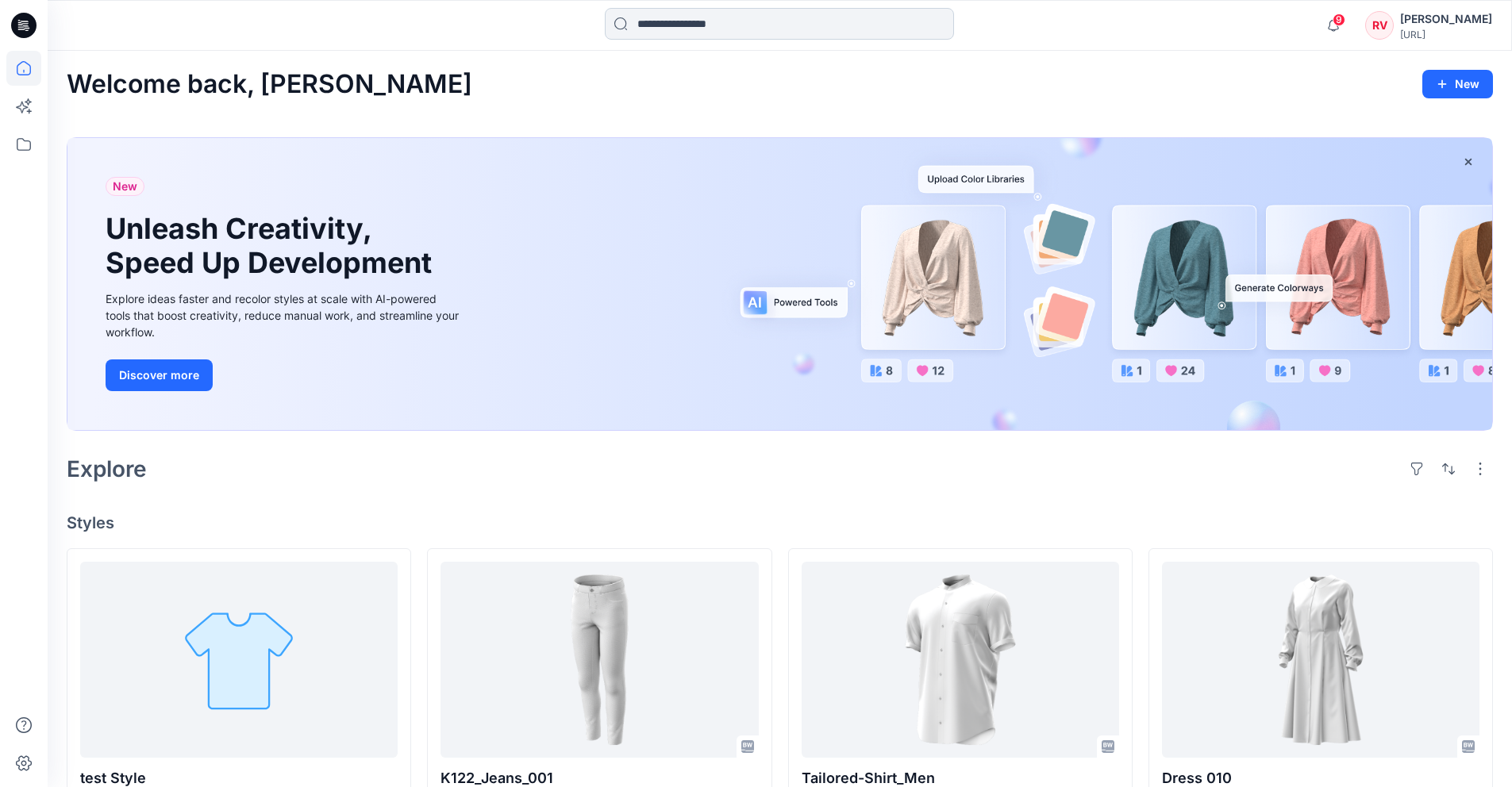
click at [792, 15] on input at bounding box center [779, 23] width 349 height 32
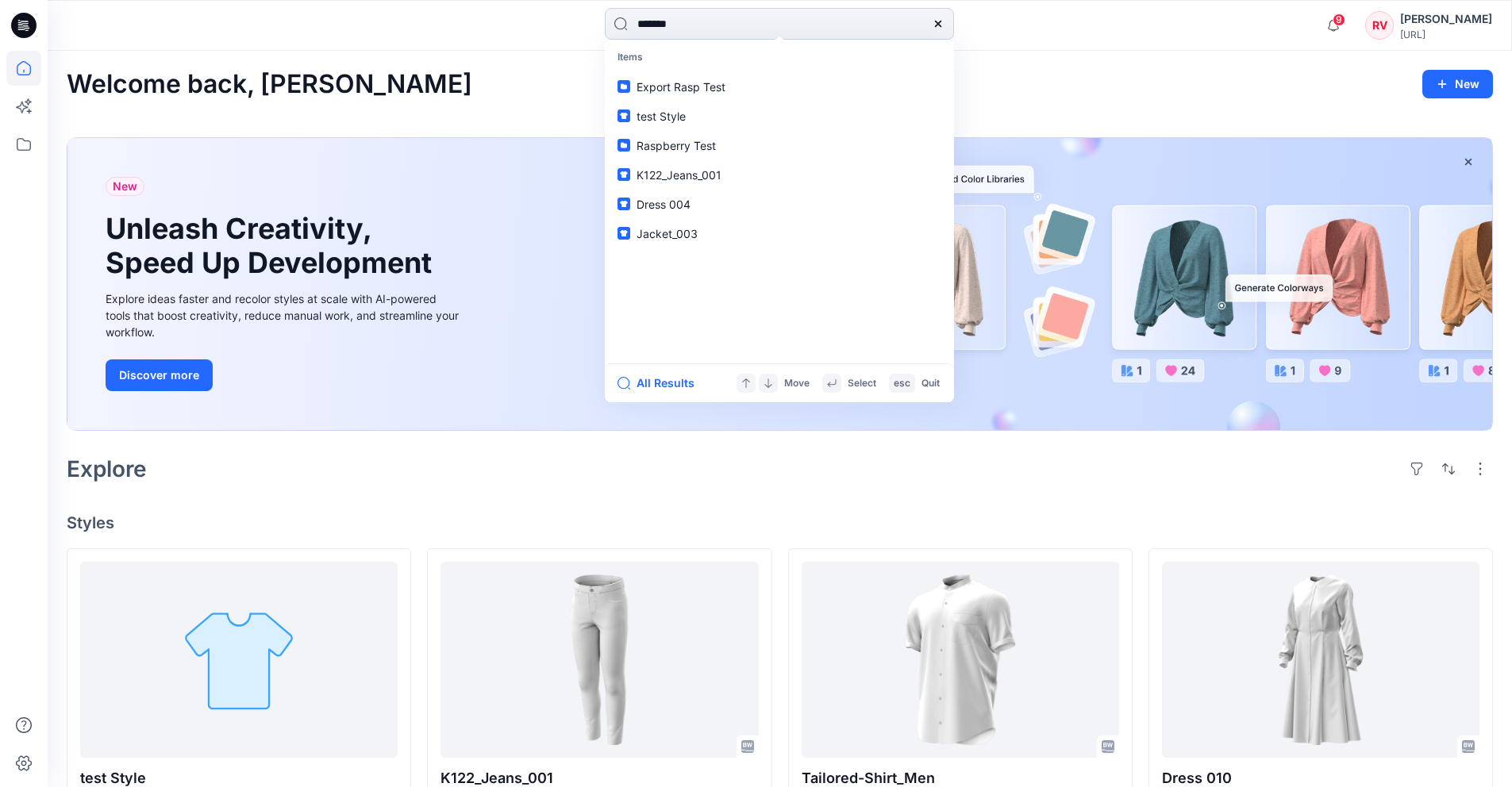
type input "********"
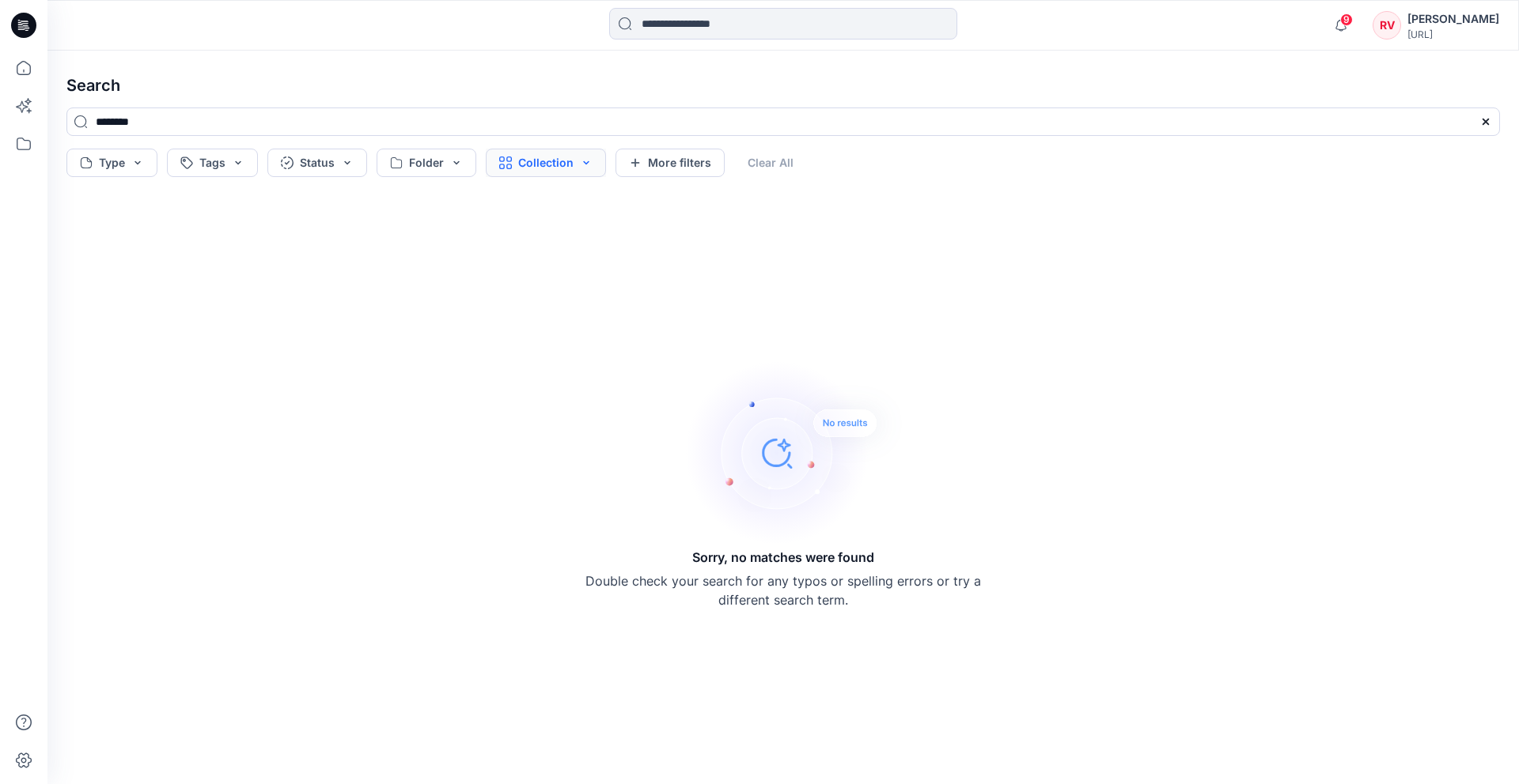
click at [537, 164] on button "Collection" at bounding box center [546, 162] width 121 height 28
click at [424, 167] on button "Folder" at bounding box center [426, 162] width 100 height 28
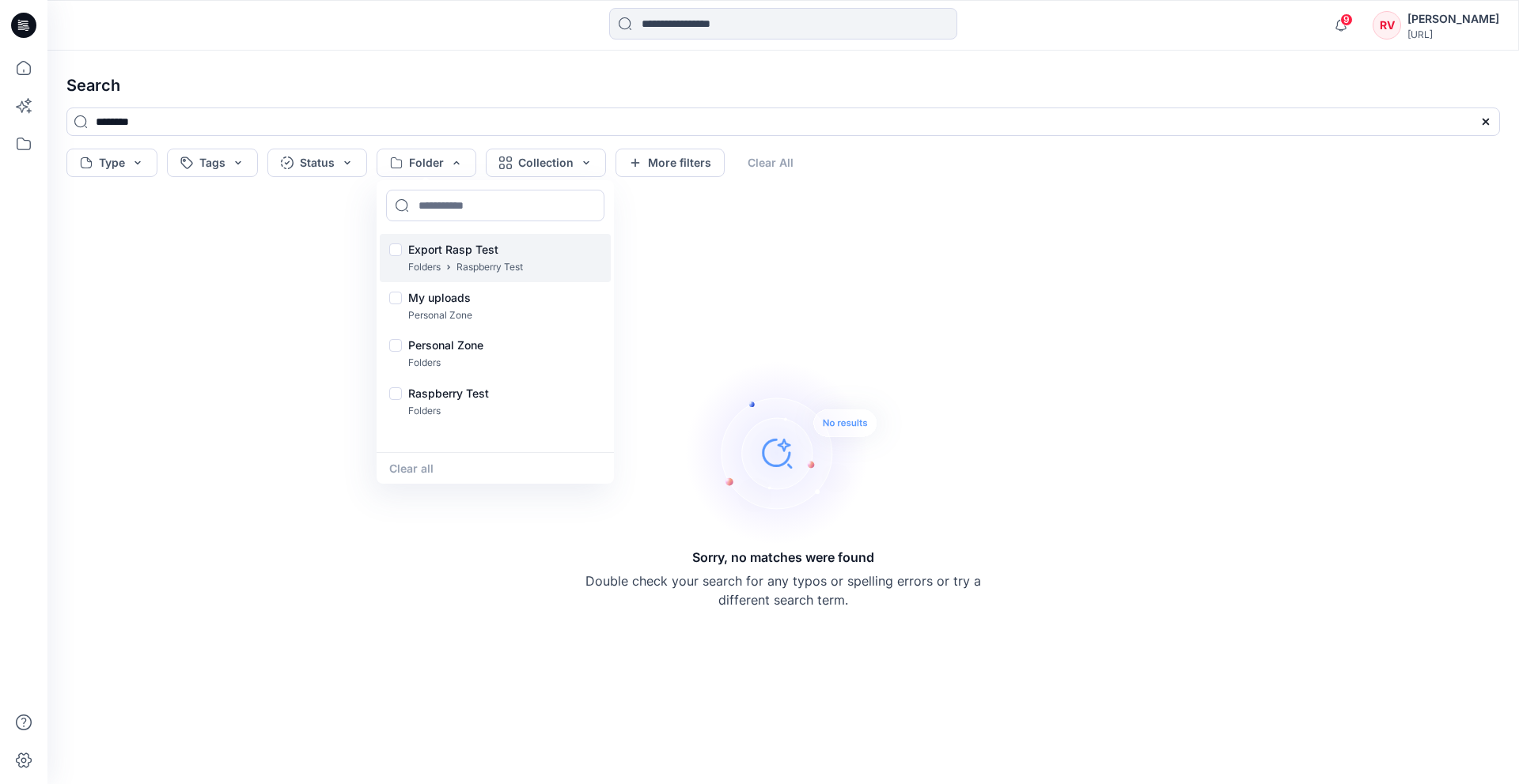
click at [401, 256] on div "Export Rasp Test Folders Raspberry Test" at bounding box center [496, 258] width 231 height 49
click at [474, 250] on p "Export Rasp Test" at bounding box center [466, 250] width 115 height 19
click at [27, 80] on icon at bounding box center [24, 68] width 35 height 35
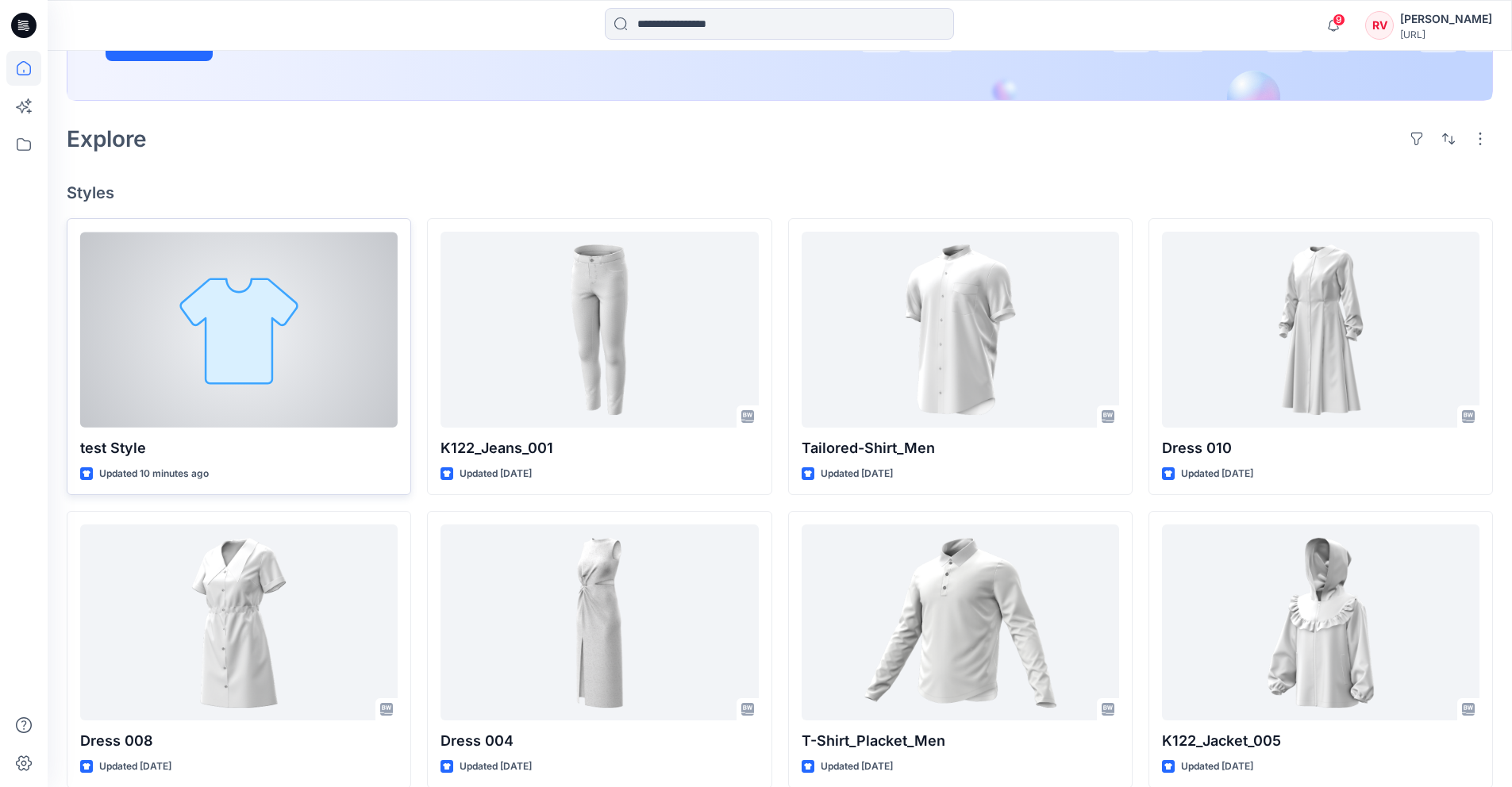
scroll to position [449, 0]
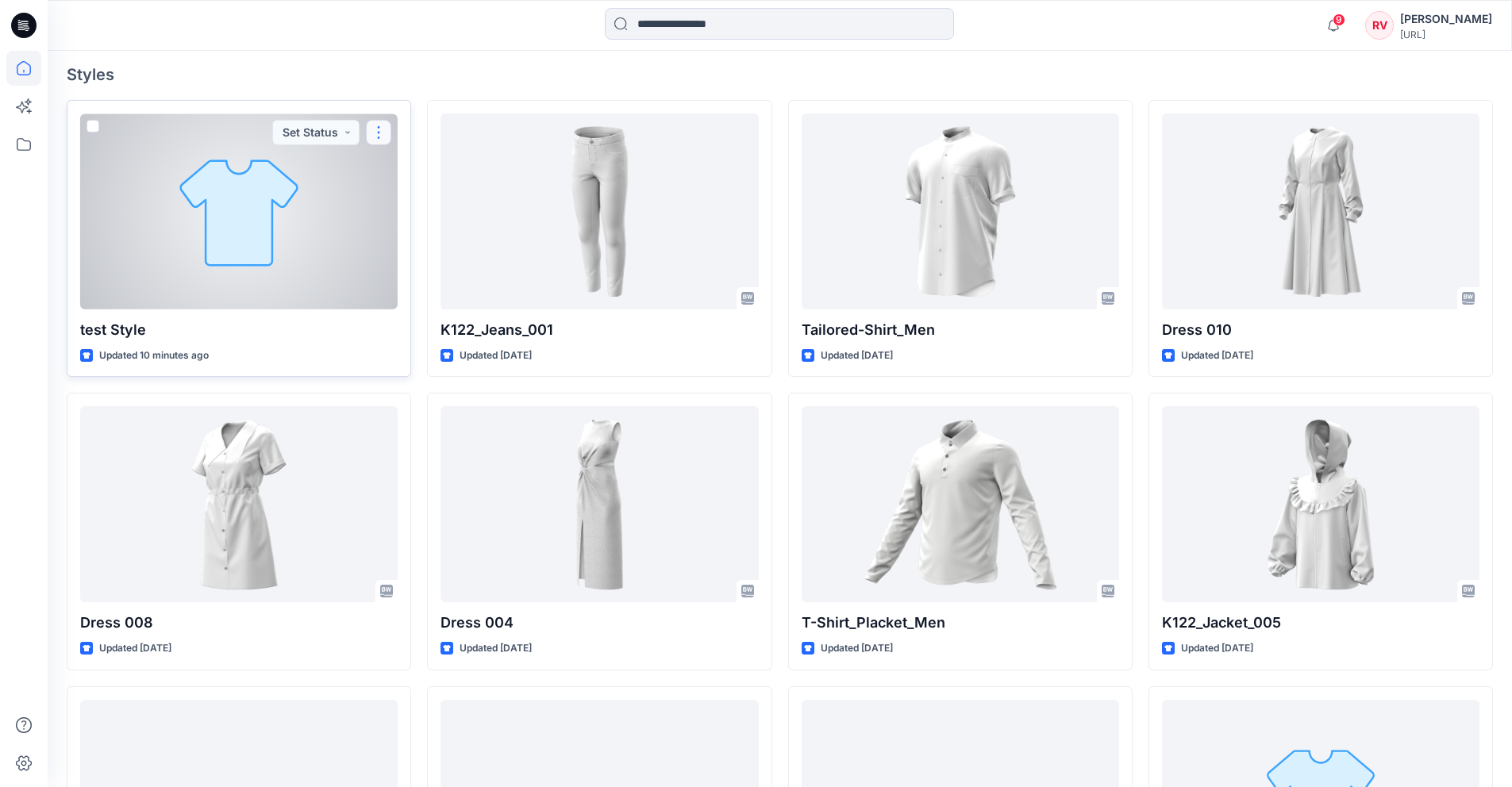
click at [374, 124] on button "button" at bounding box center [378, 133] width 25 height 25
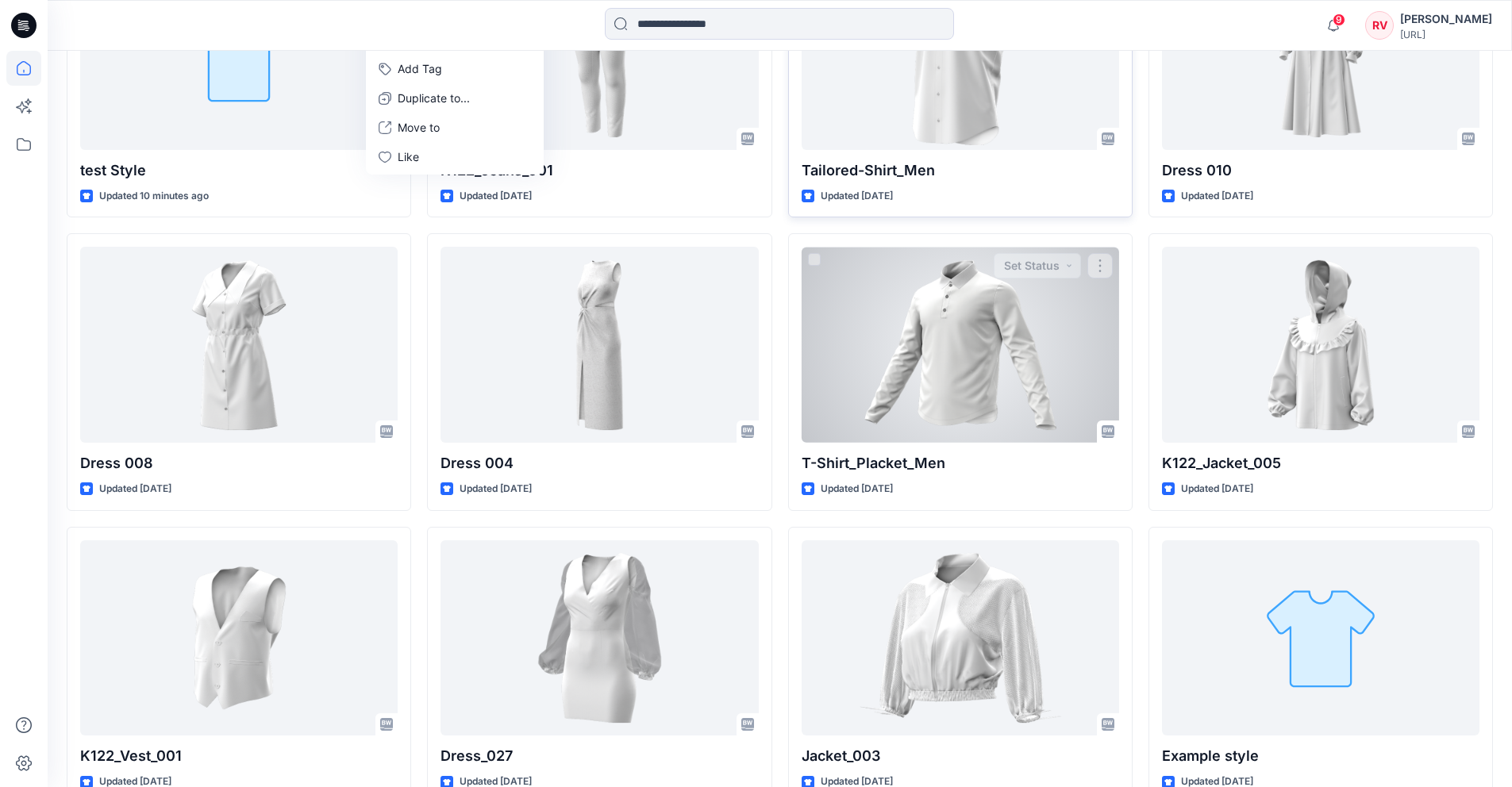
scroll to position [644, 0]
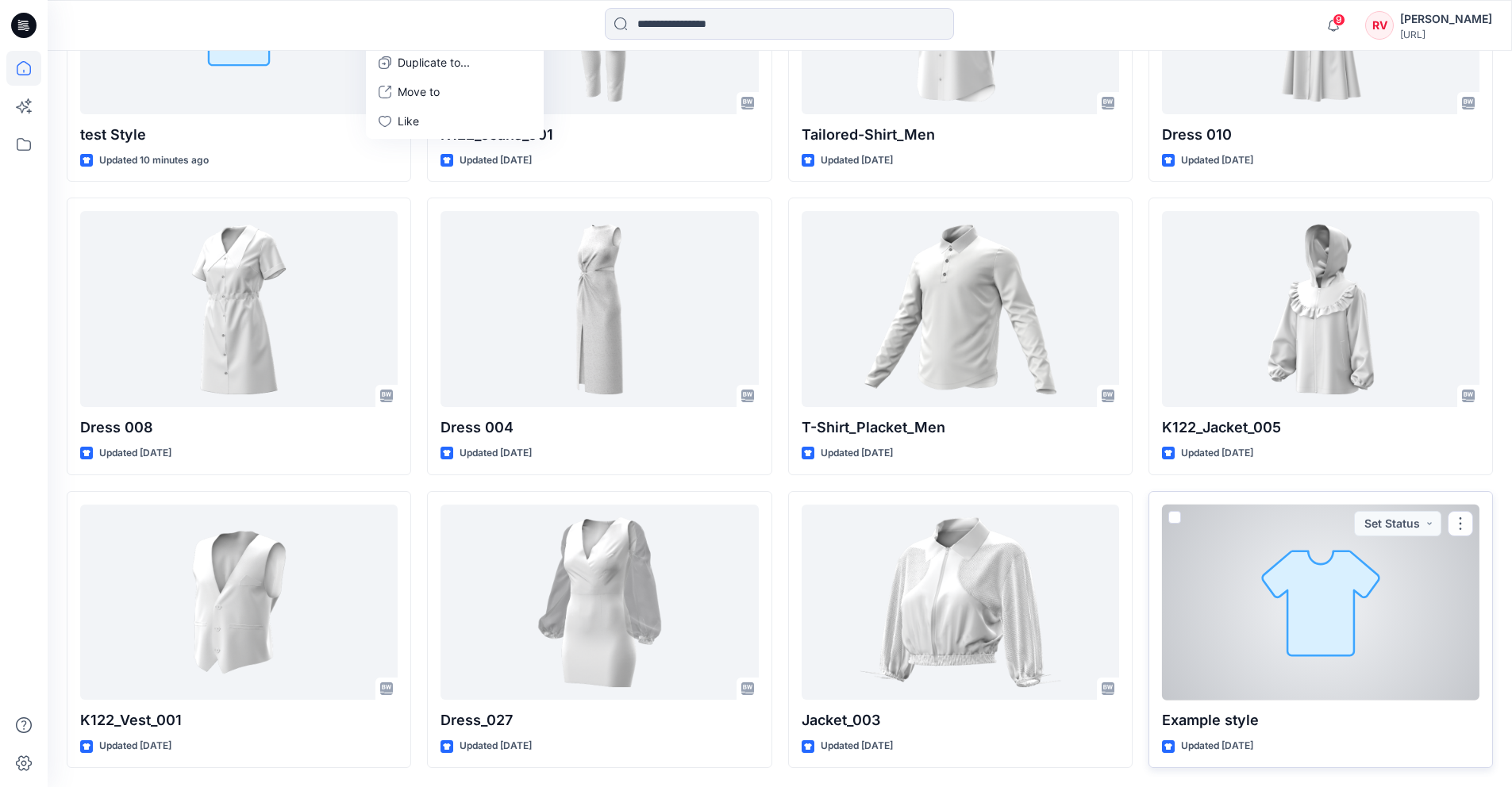
click at [1228, 575] on div at bounding box center [1321, 603] width 318 height 196
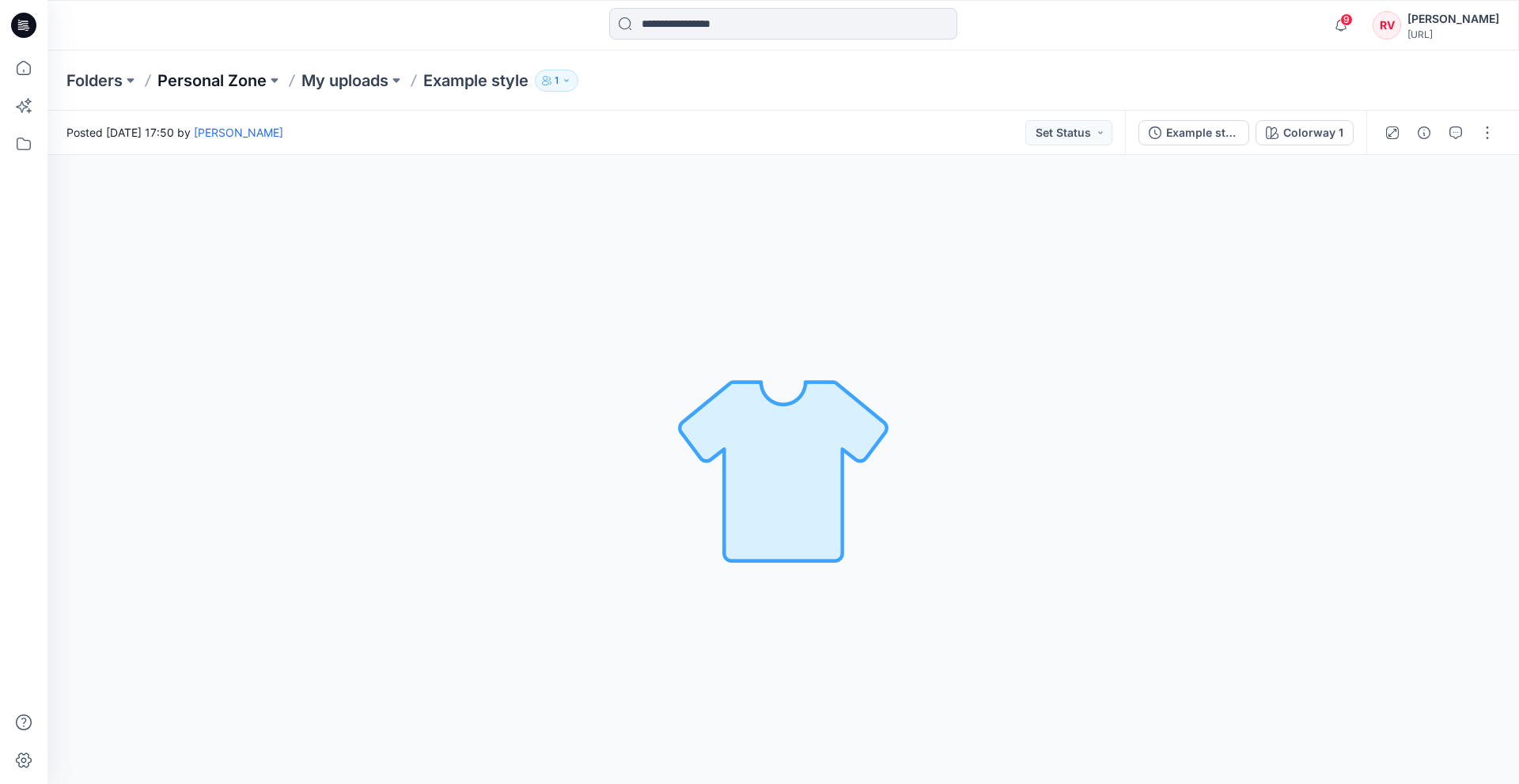
click at [185, 81] on p "Personal Zone" at bounding box center [212, 81] width 109 height 22
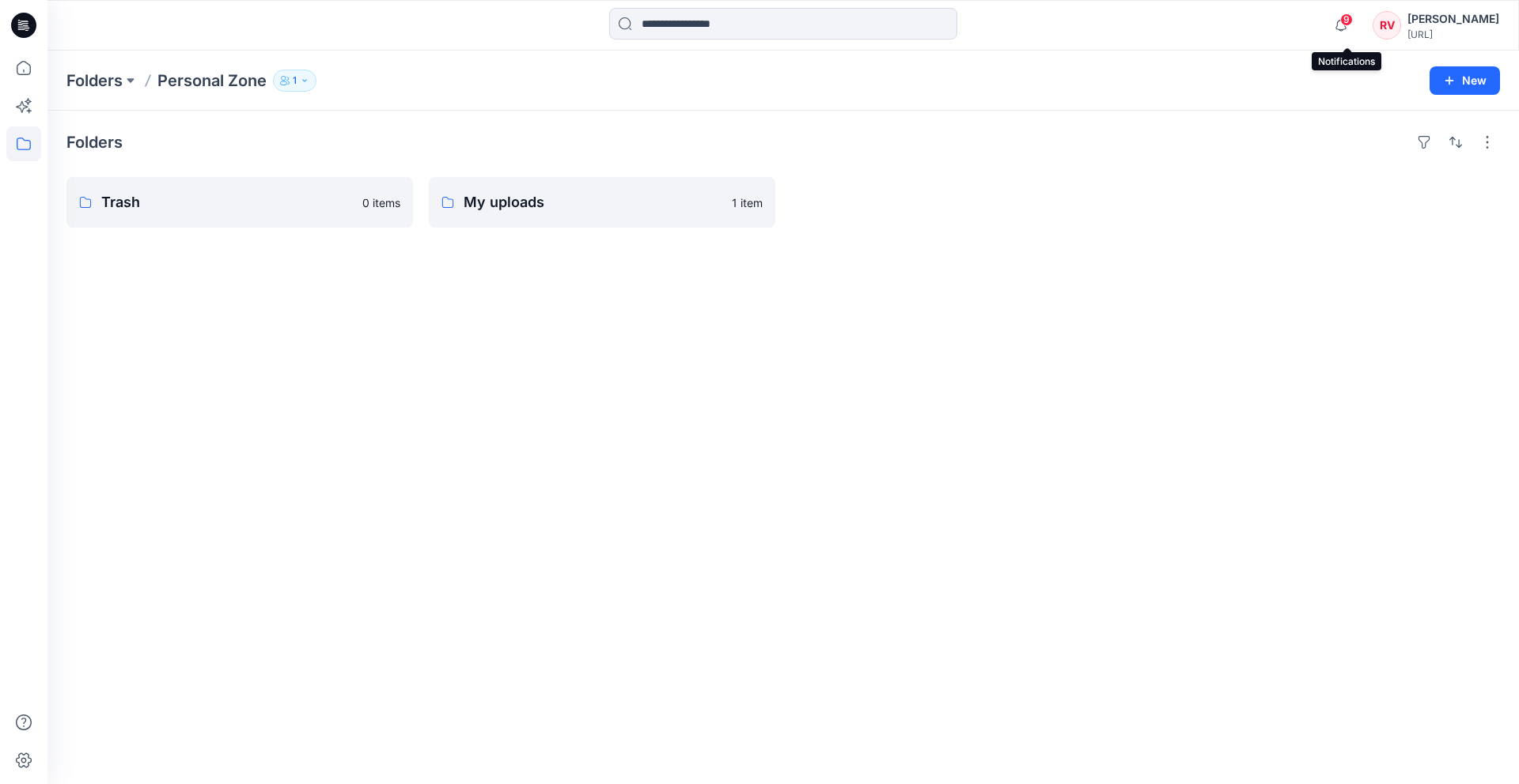
click at [1352, 23] on span "9" at bounding box center [1346, 19] width 13 height 13
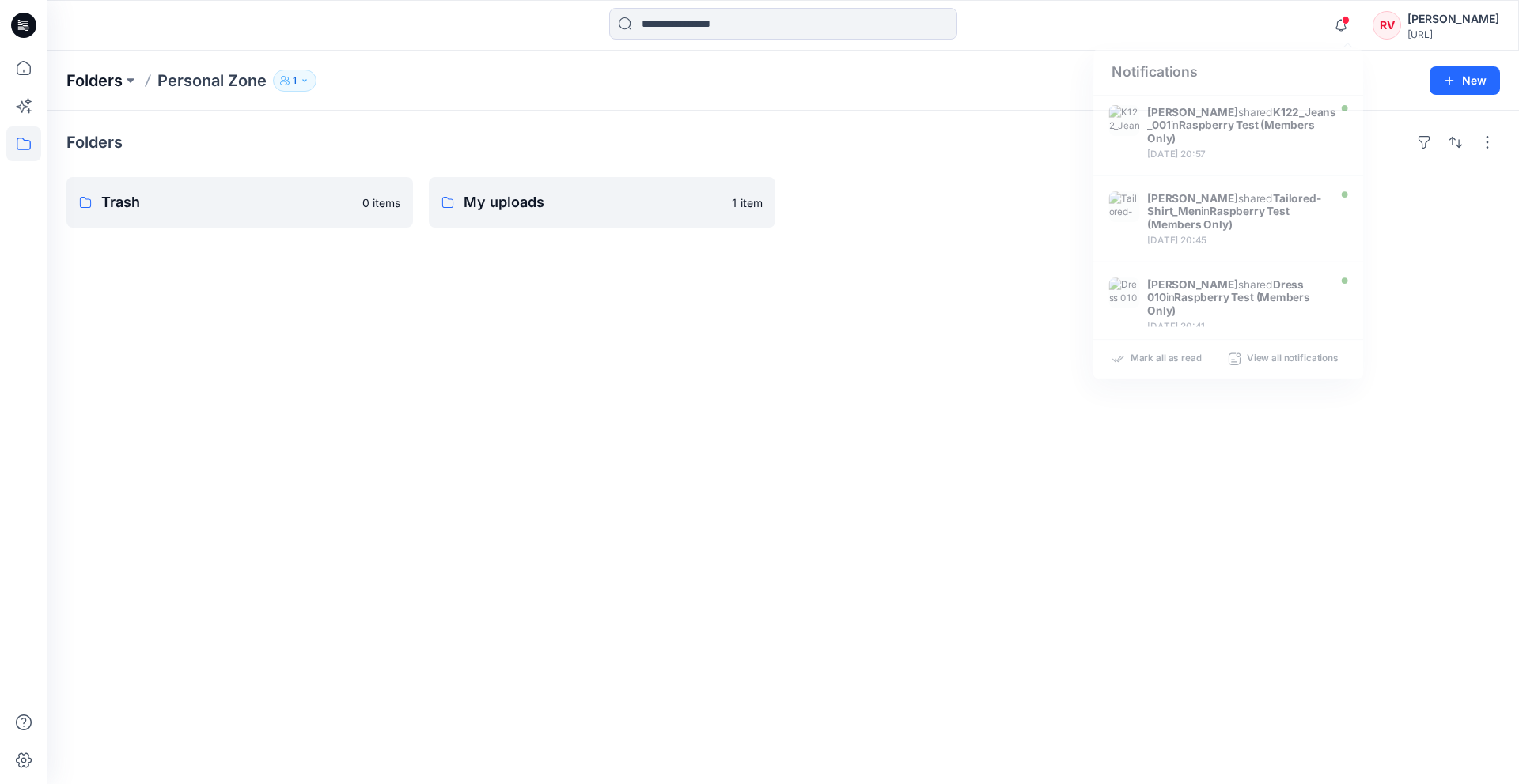
click at [90, 82] on p "Folders" at bounding box center [94, 81] width 56 height 22
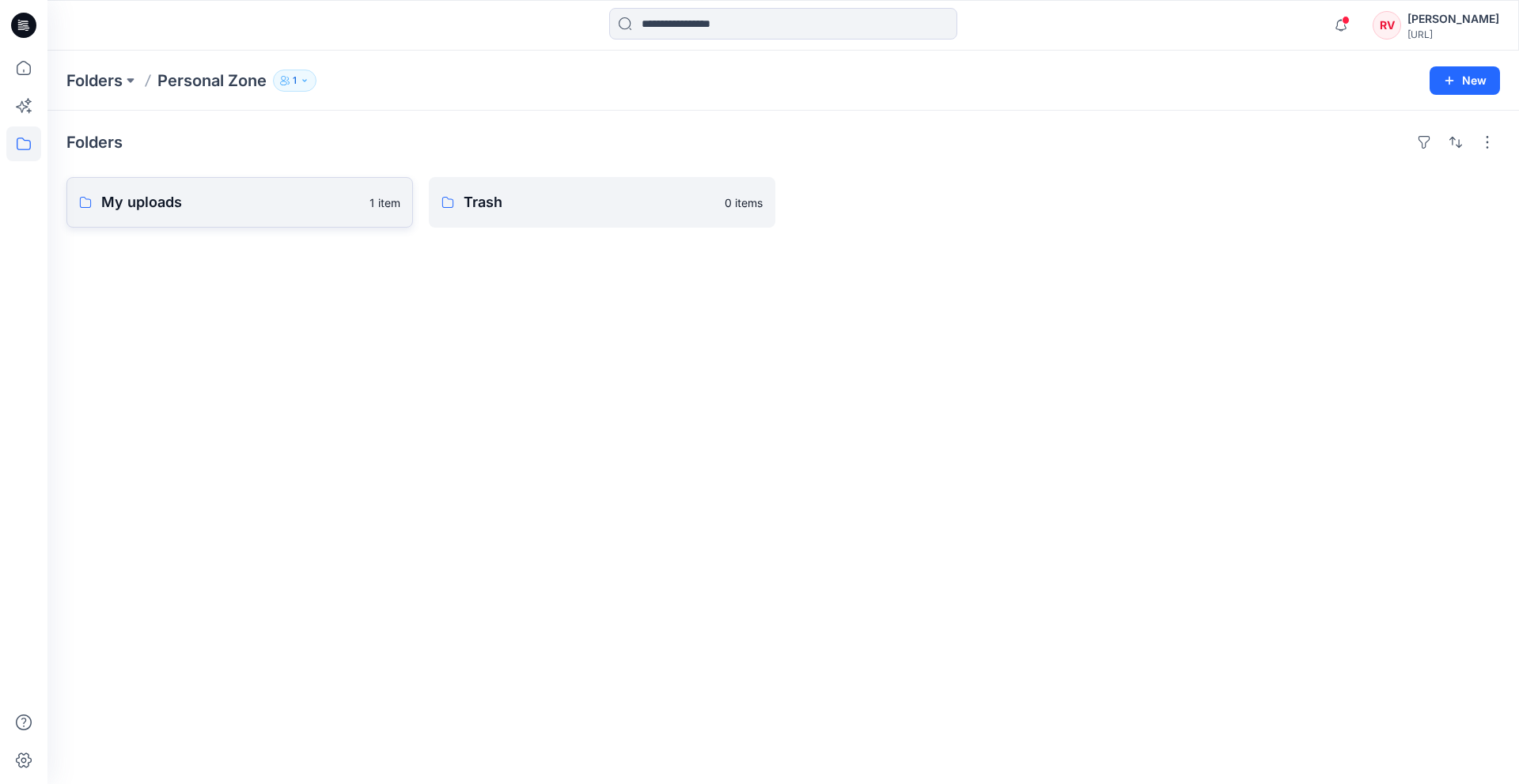
click at [259, 189] on link "My uploads 1 item" at bounding box center [239, 202] width 346 height 51
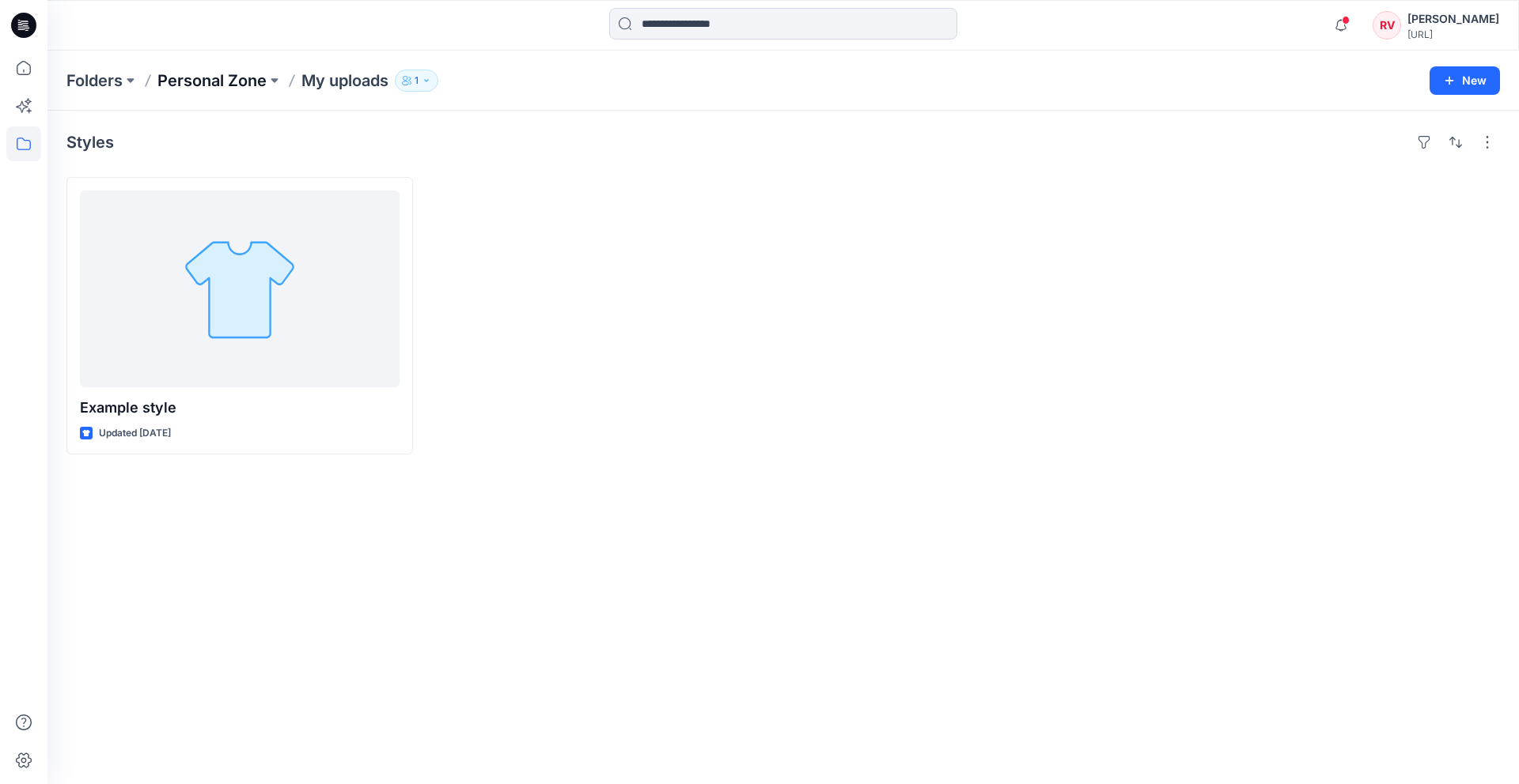
click at [188, 85] on p "Personal Zone" at bounding box center [212, 81] width 109 height 22
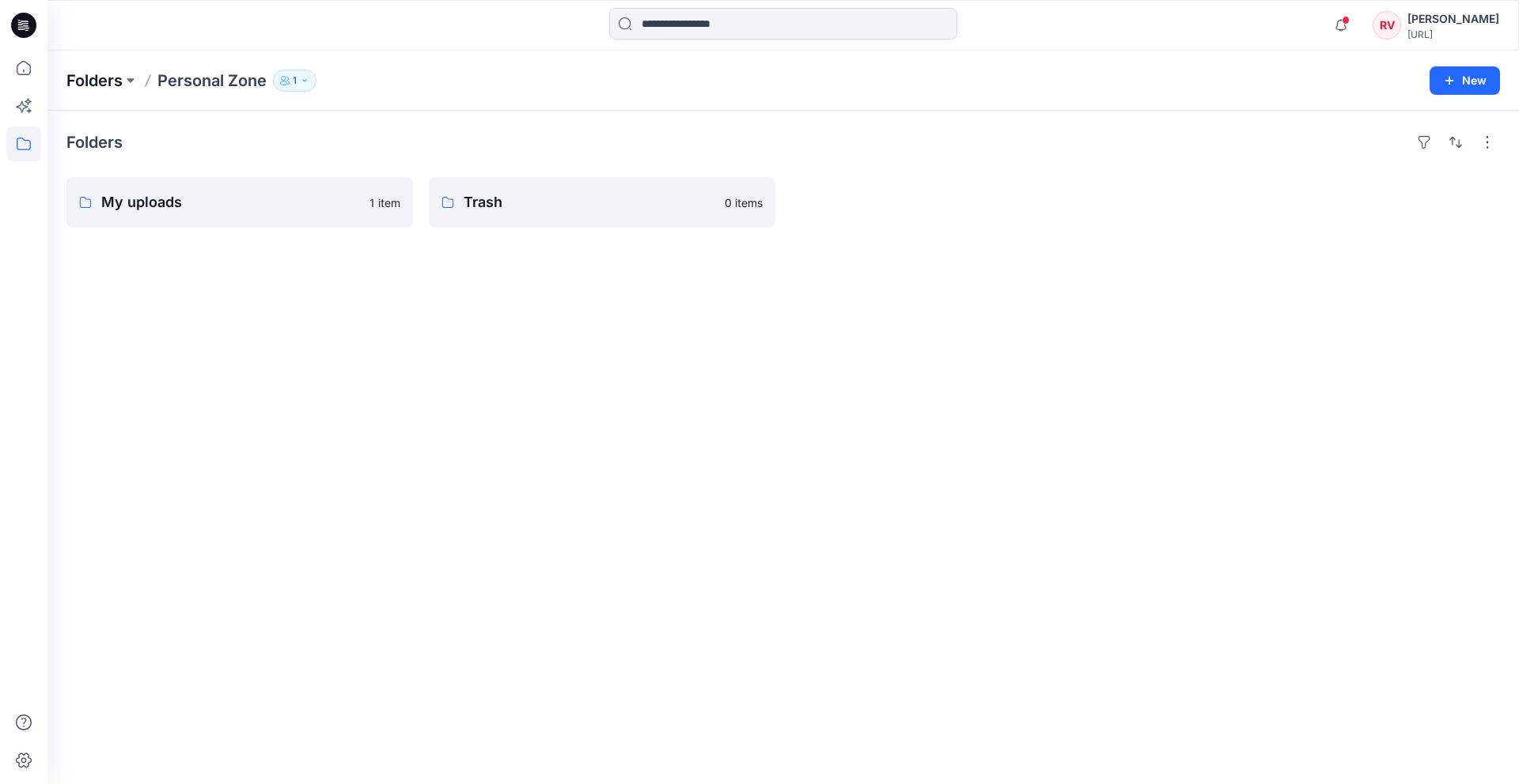
click at [96, 70] on p "Folders" at bounding box center [94, 81] width 56 height 22
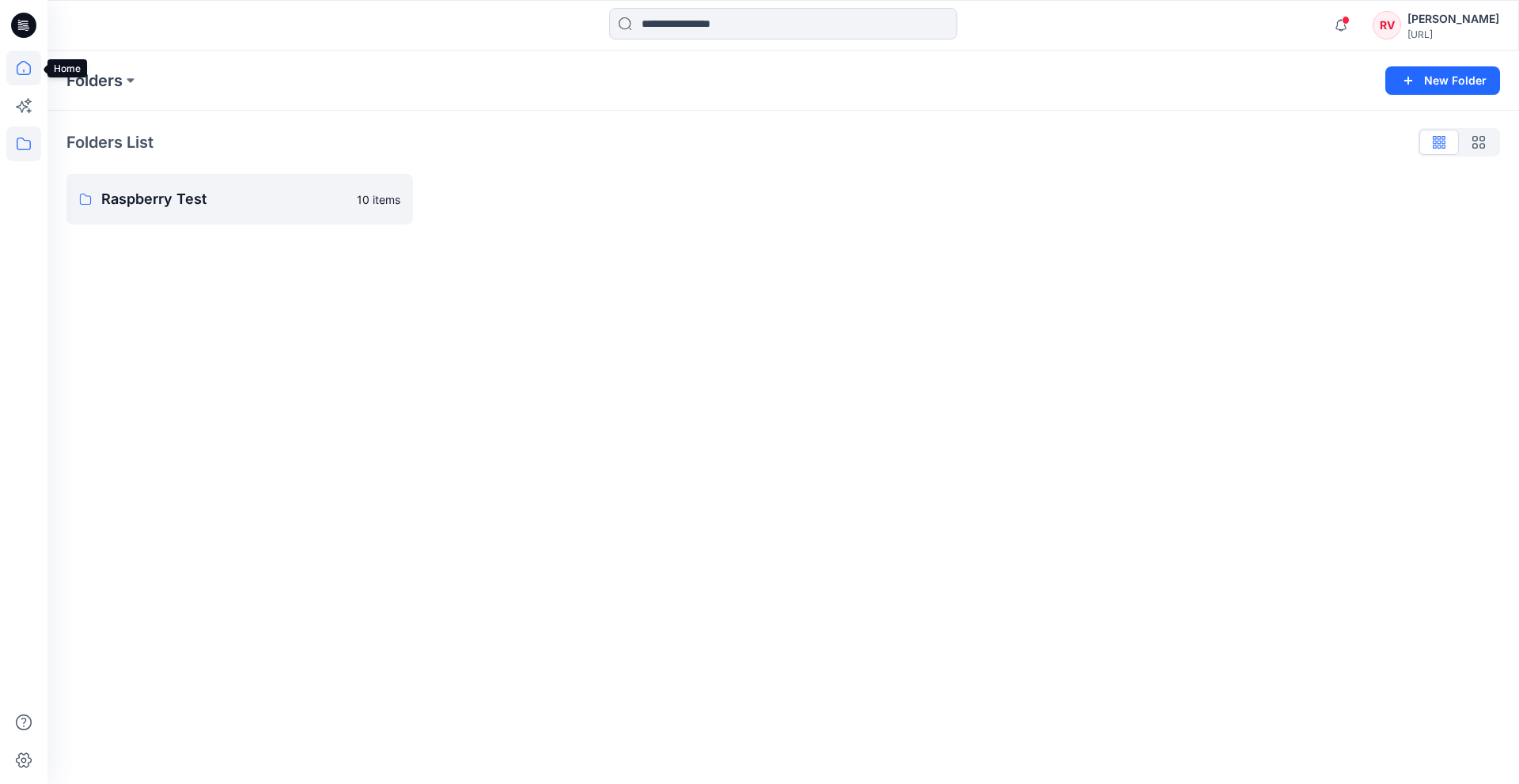
click at [17, 76] on icon at bounding box center [24, 68] width 35 height 35
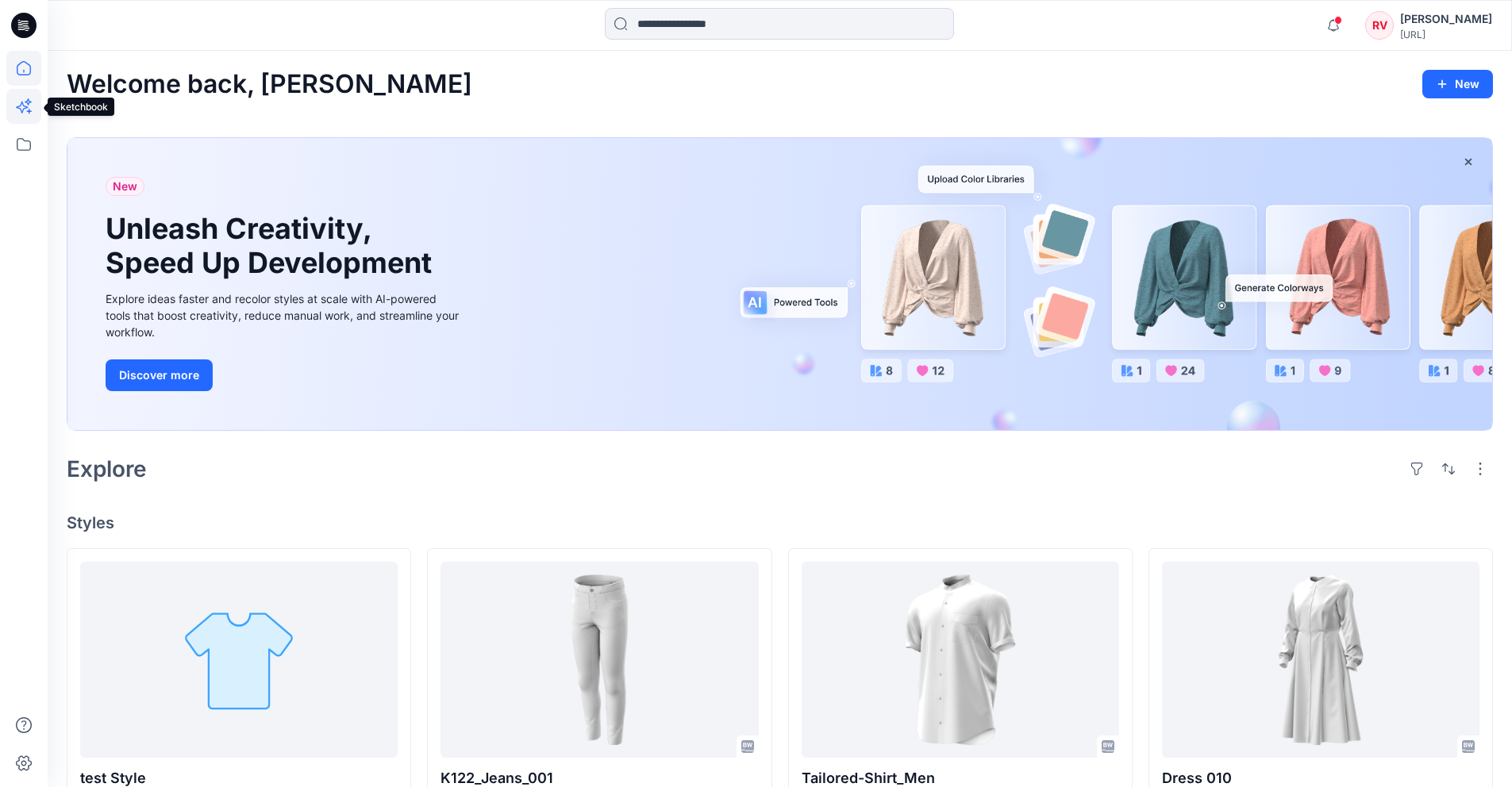
click at [24, 110] on icon at bounding box center [24, 106] width 35 height 35
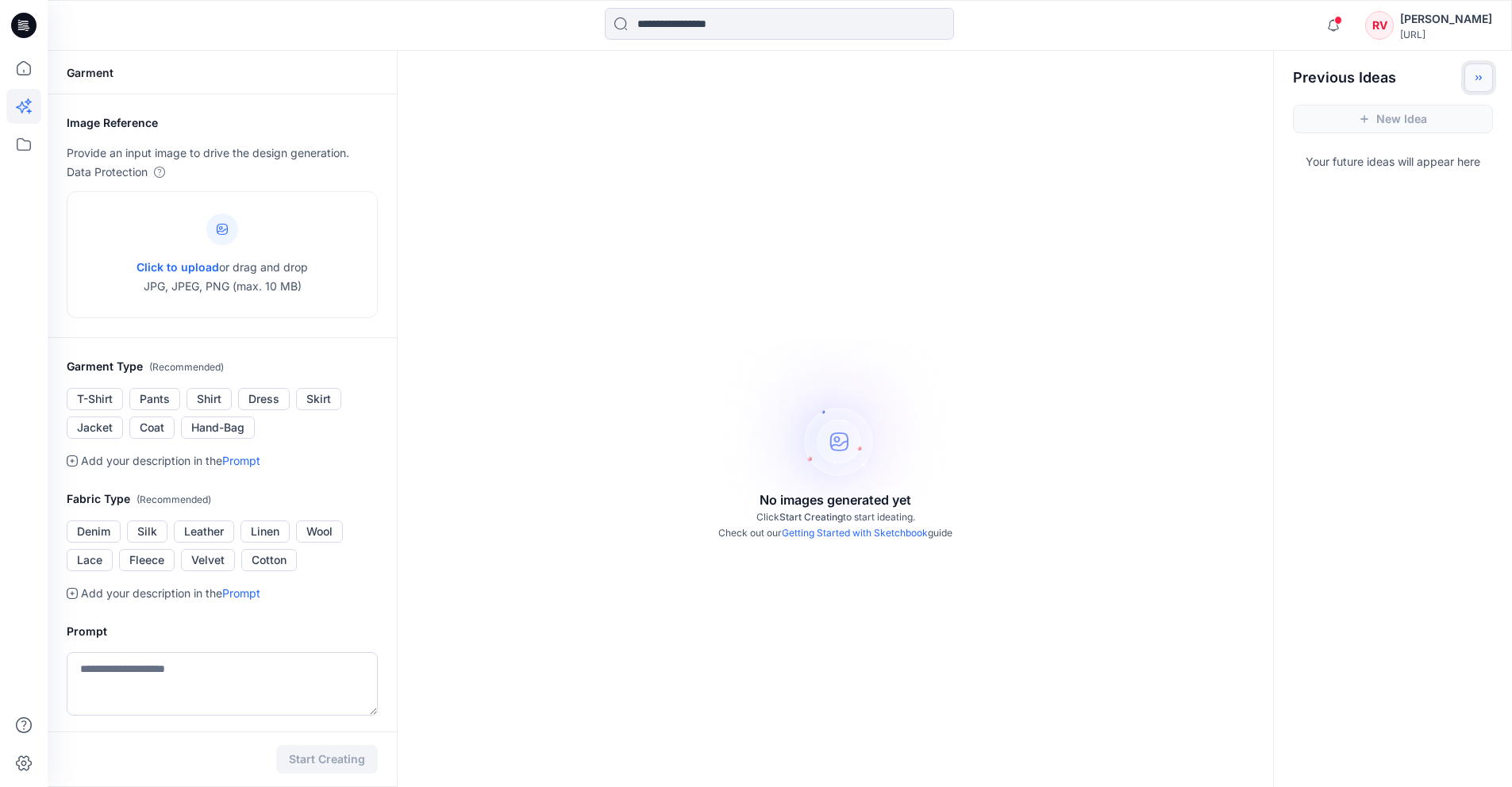
click at [1486, 73] on button "Toggle idea bar" at bounding box center [1479, 77] width 28 height 28
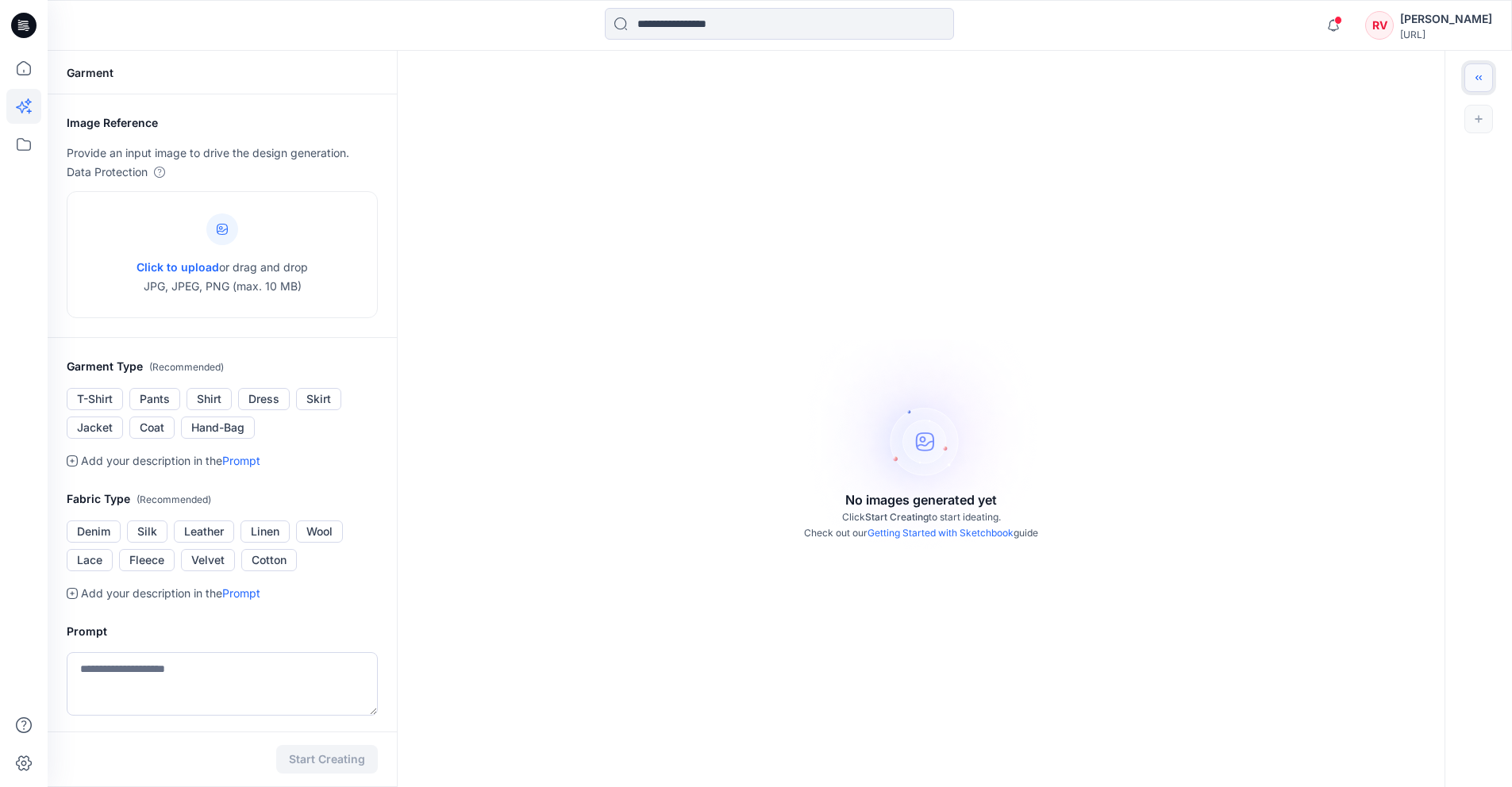
click at [1481, 78] on icon "Toggle idea bar" at bounding box center [1478, 77] width 11 height 11
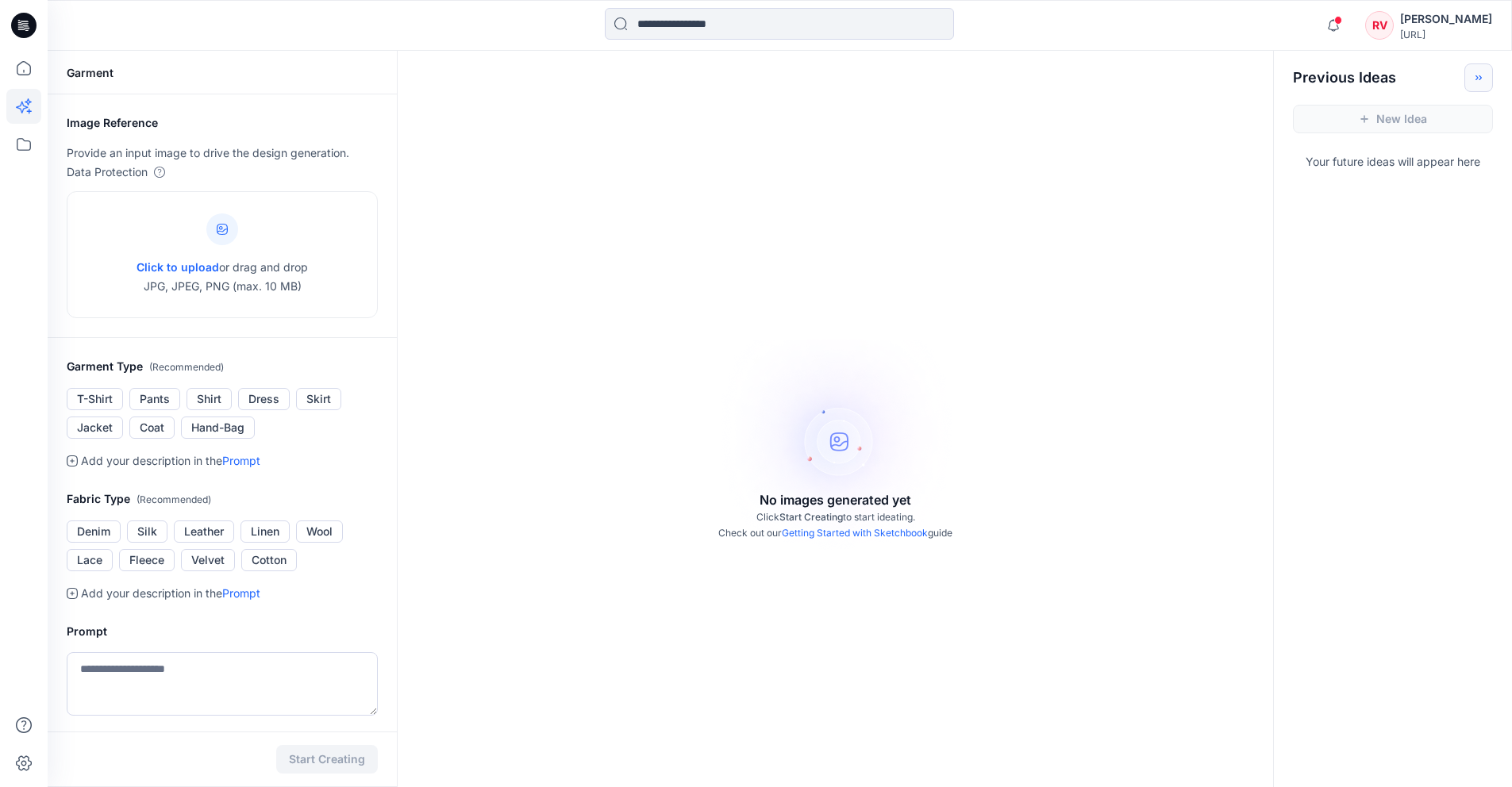
click at [1440, 117] on div "New Idea" at bounding box center [1393, 118] width 238 height 54
click at [868, 528] on link "Getting Started with Sketchbook" at bounding box center [855, 532] width 146 height 12
